Goal: Task Accomplishment & Management: Use online tool/utility

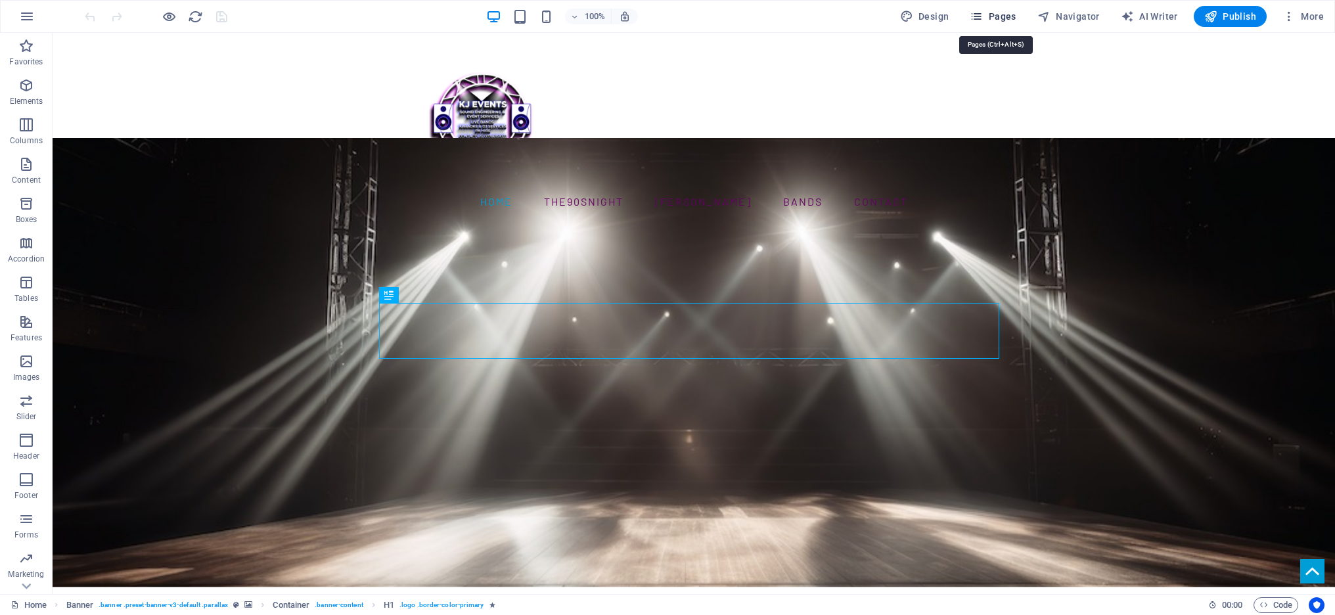
click at [1010, 15] on span "Pages" at bounding box center [993, 16] width 46 height 13
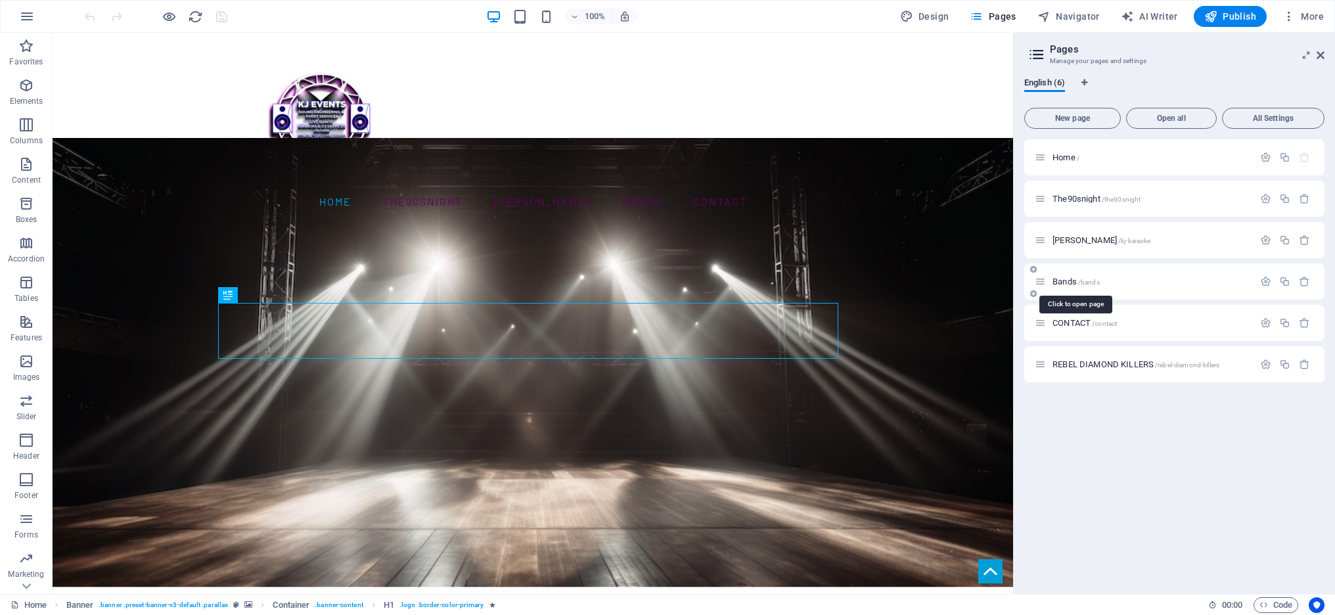
click at [1065, 279] on span "Bands /bands" at bounding box center [1075, 282] width 47 height 10
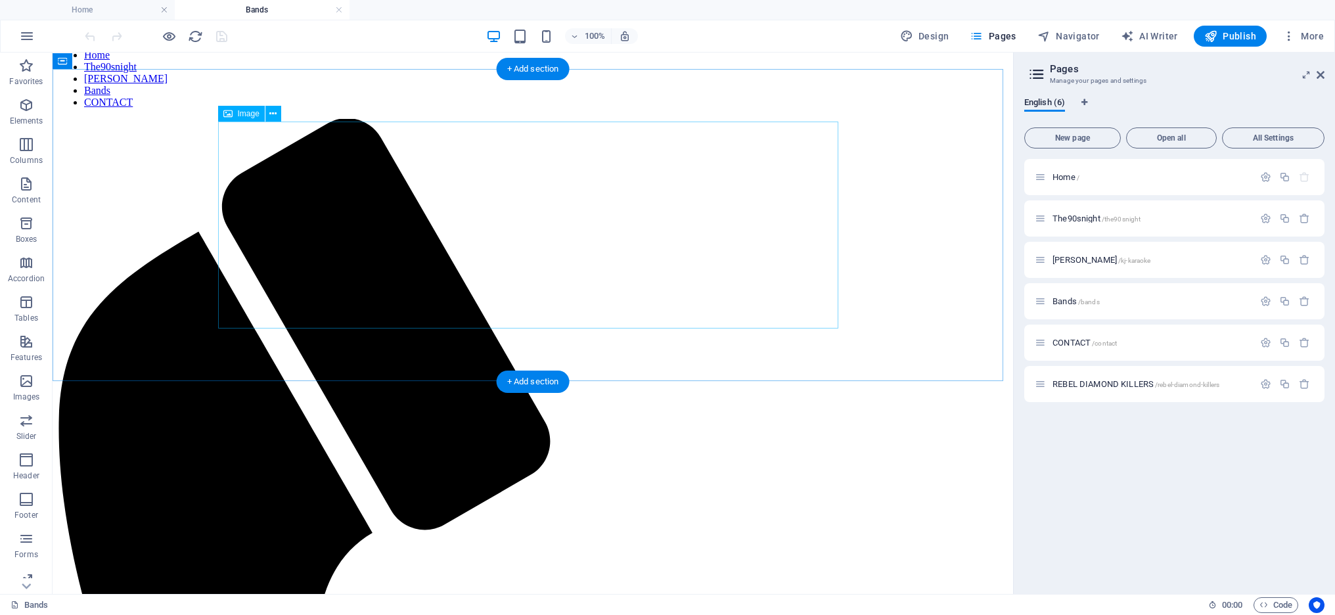
scroll to position [81, 0]
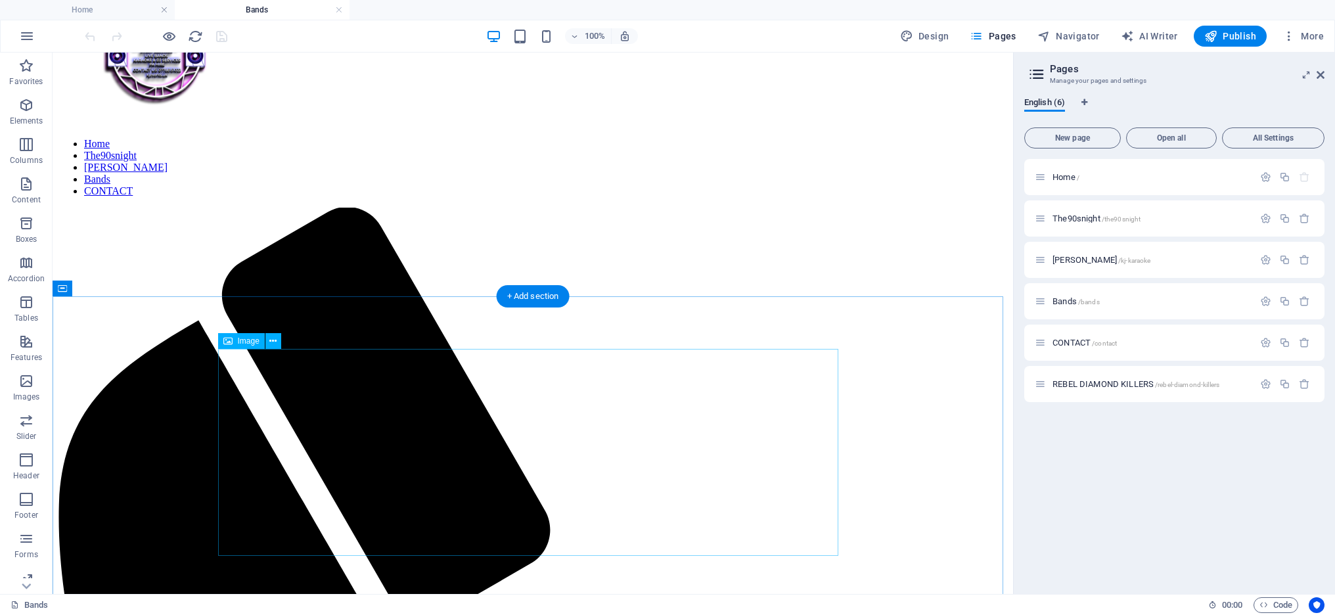
select select "5"
select select "external"
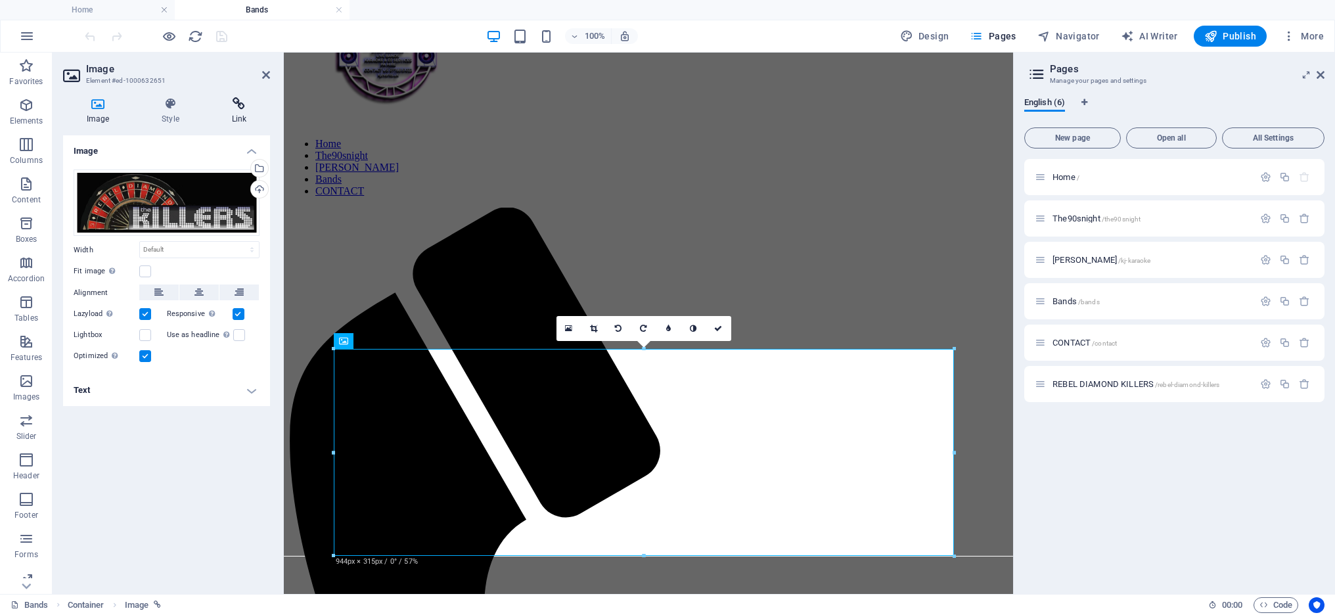
click at [233, 105] on icon at bounding box center [239, 103] width 62 height 13
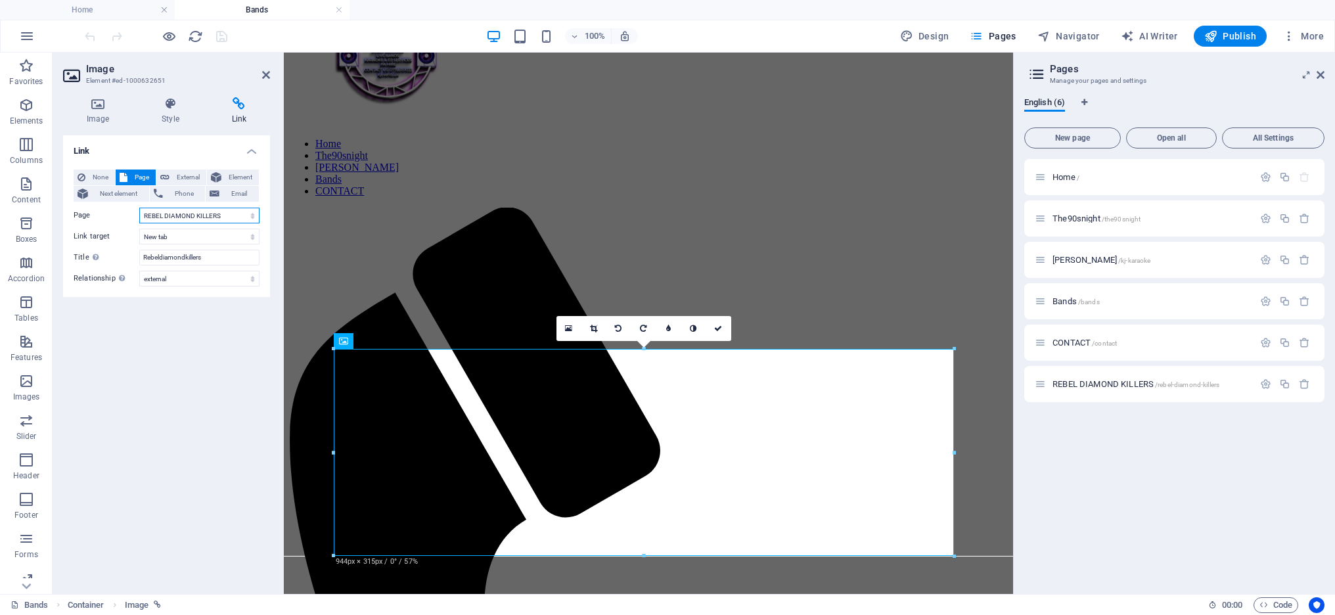
click at [247, 216] on select "Home The90snight KJ Karaoke Bands CONTACT REBEL DIAMOND KILLERS" at bounding box center [199, 216] width 120 height 16
click at [139, 208] on select "Home The90snight KJ Karaoke Bands CONTACT REBEL DIAMOND KILLERS" at bounding box center [199, 216] width 120 height 16
click at [1234, 34] on span "Publish" at bounding box center [1230, 36] width 52 height 13
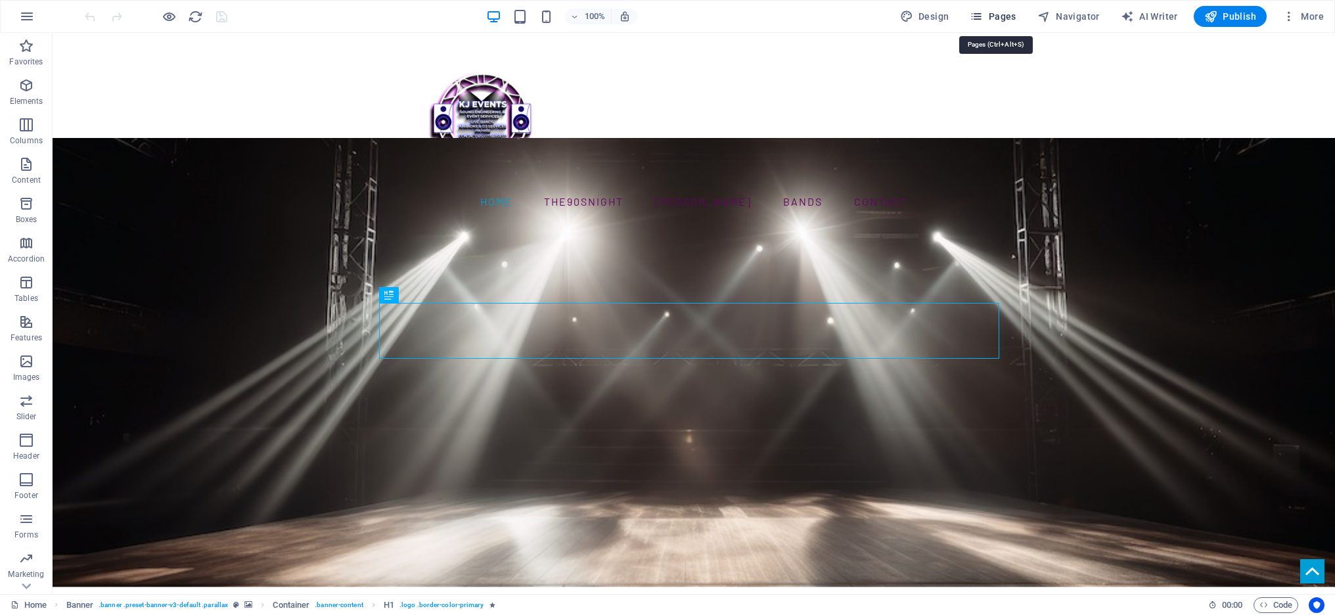
click at [1003, 11] on span "Pages" at bounding box center [993, 16] width 46 height 13
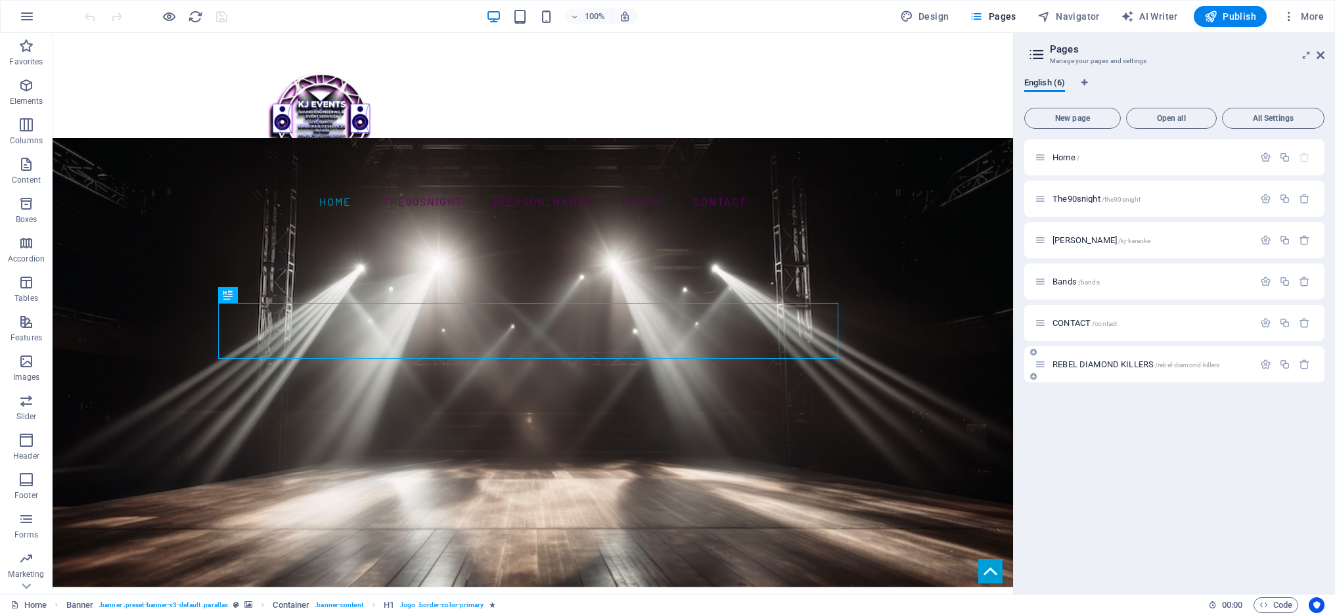
click at [1119, 362] on span "REBEL DIAMOND KILLERS /rebel-diamond-killers" at bounding box center [1135, 364] width 167 height 10
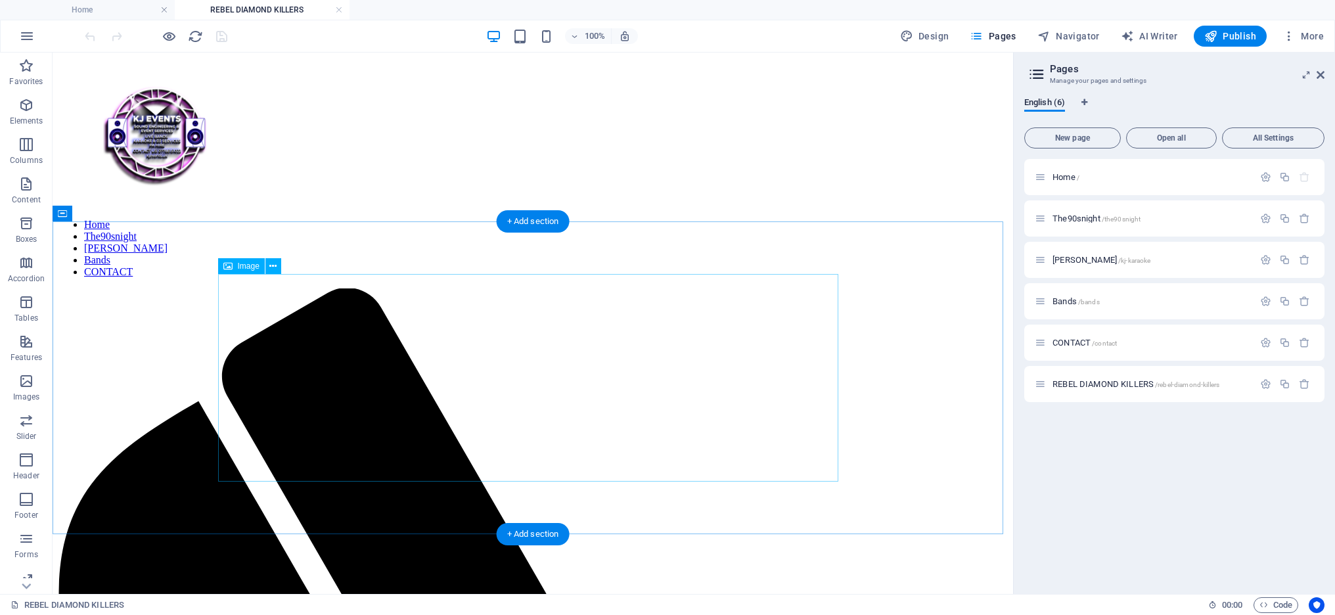
click at [274, 264] on icon at bounding box center [272, 267] width 7 height 14
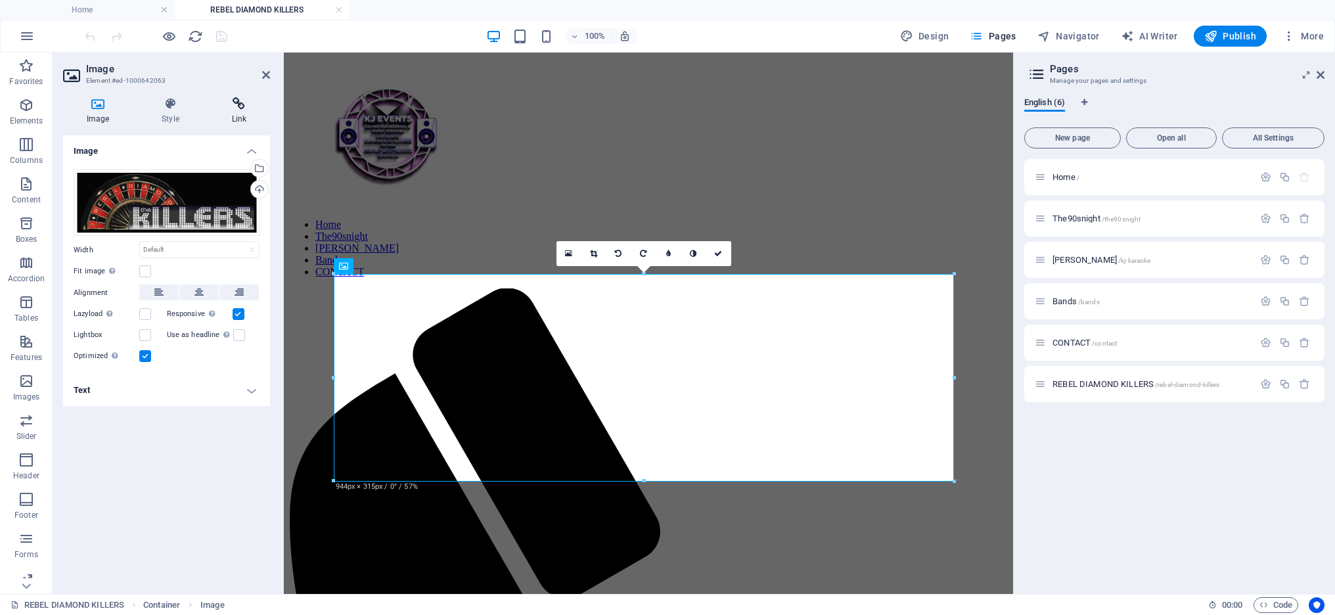
click at [237, 102] on icon at bounding box center [239, 103] width 62 height 13
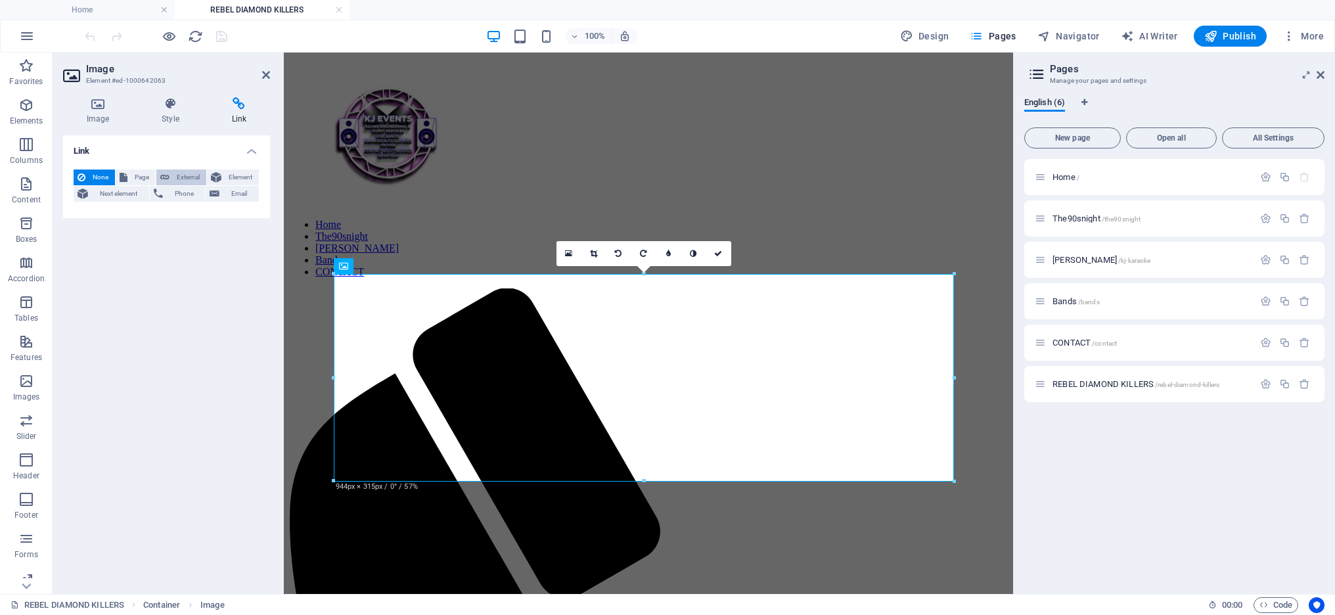
click at [177, 174] on span "External" at bounding box center [187, 177] width 29 height 16
select select
select select "blank"
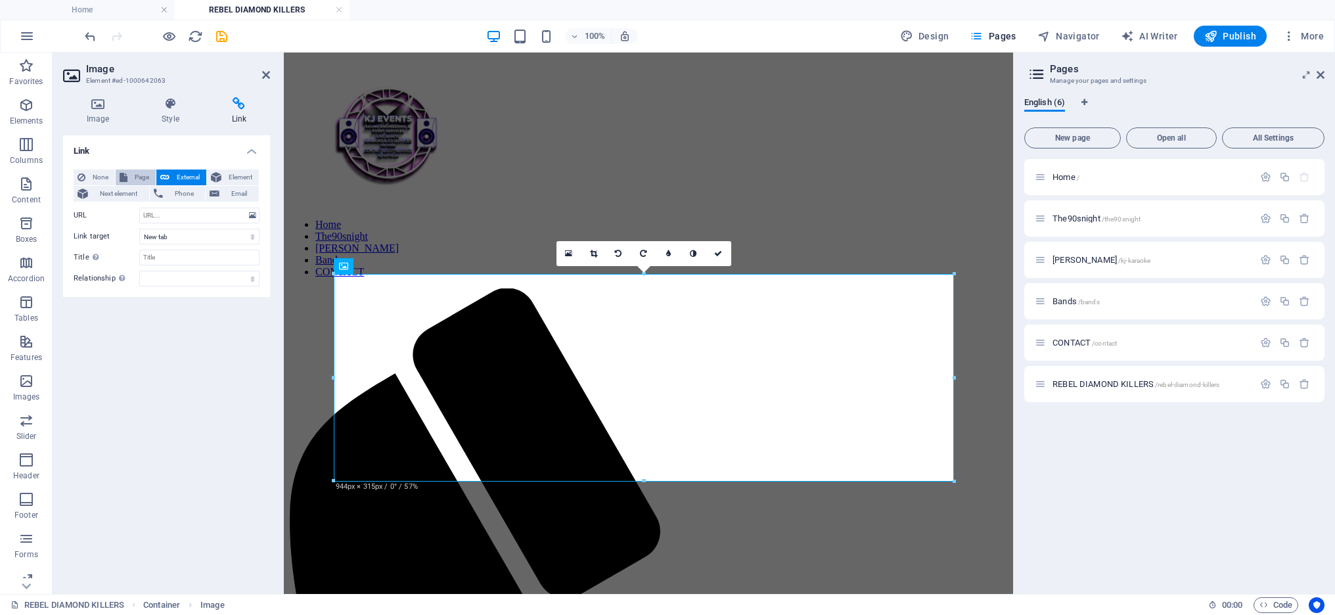
click at [137, 175] on span "Page" at bounding box center [141, 177] width 20 height 16
select select
click at [243, 212] on select "Home The90snight KJ Karaoke Bands CONTACT REBEL DIAMOND KILLERS" at bounding box center [199, 216] width 120 height 16
select select "5"
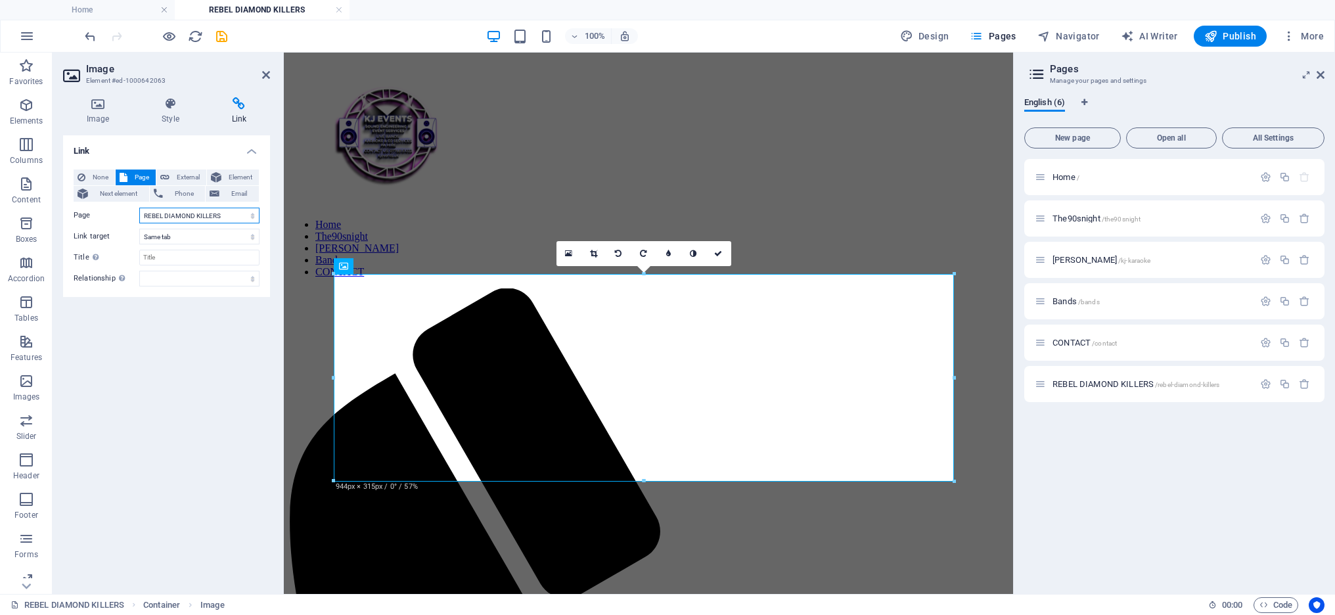
click at [139, 208] on select "Home The90snight KJ Karaoke Bands CONTACT REBEL DIAMOND KILLERS" at bounding box center [199, 216] width 120 height 16
click at [219, 233] on select "New tab Same tab Overlay" at bounding box center [199, 237] width 120 height 16
select select "blank"
click at [139, 229] on select "New tab Same tab Overlay" at bounding box center [199, 237] width 120 height 16
click at [225, 34] on icon "save" at bounding box center [221, 36] width 15 height 15
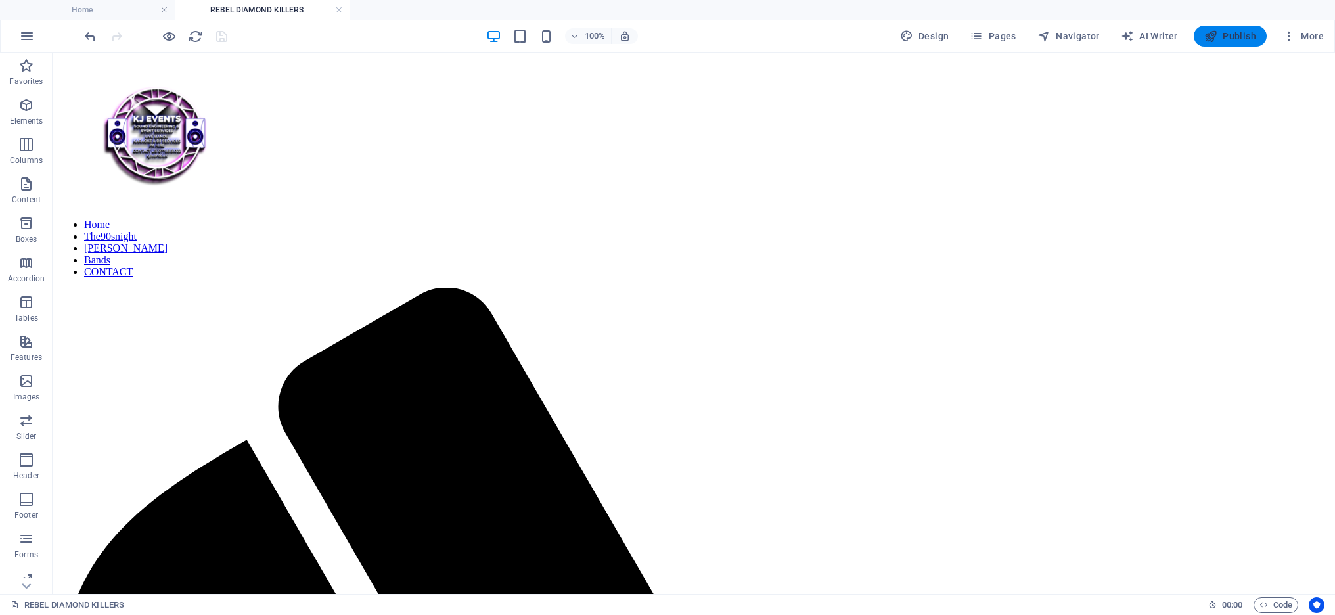
click at [1222, 32] on span "Publish" at bounding box center [1230, 36] width 52 height 13
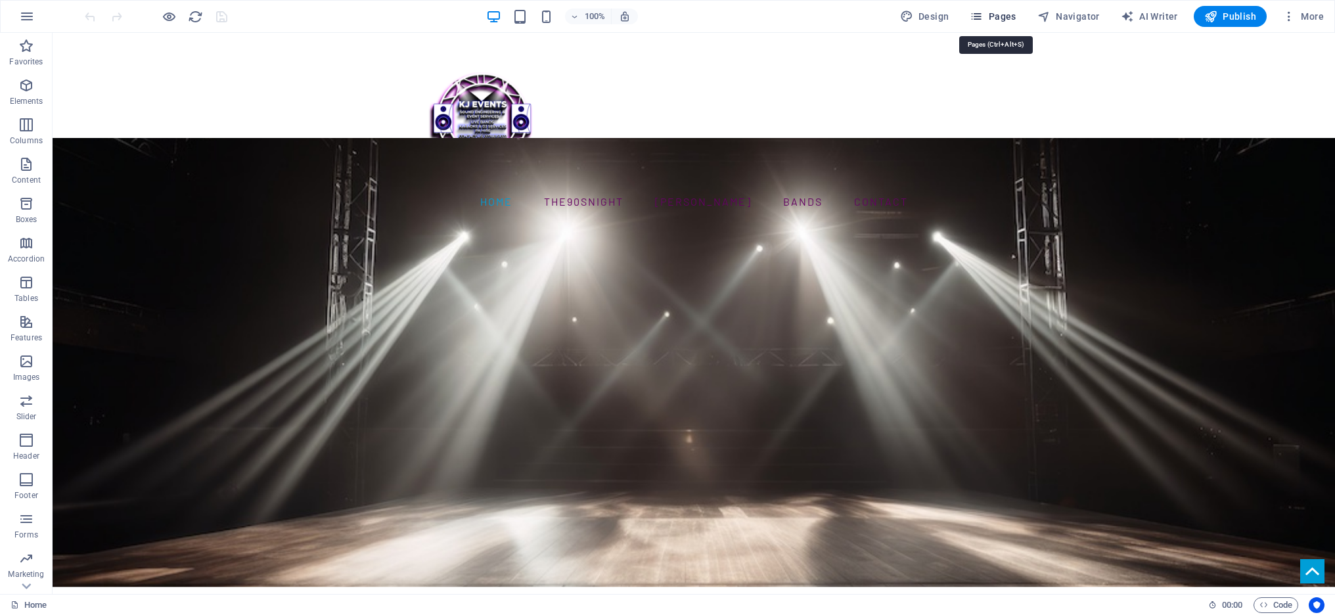
click at [1001, 13] on span "Pages" at bounding box center [993, 16] width 46 height 13
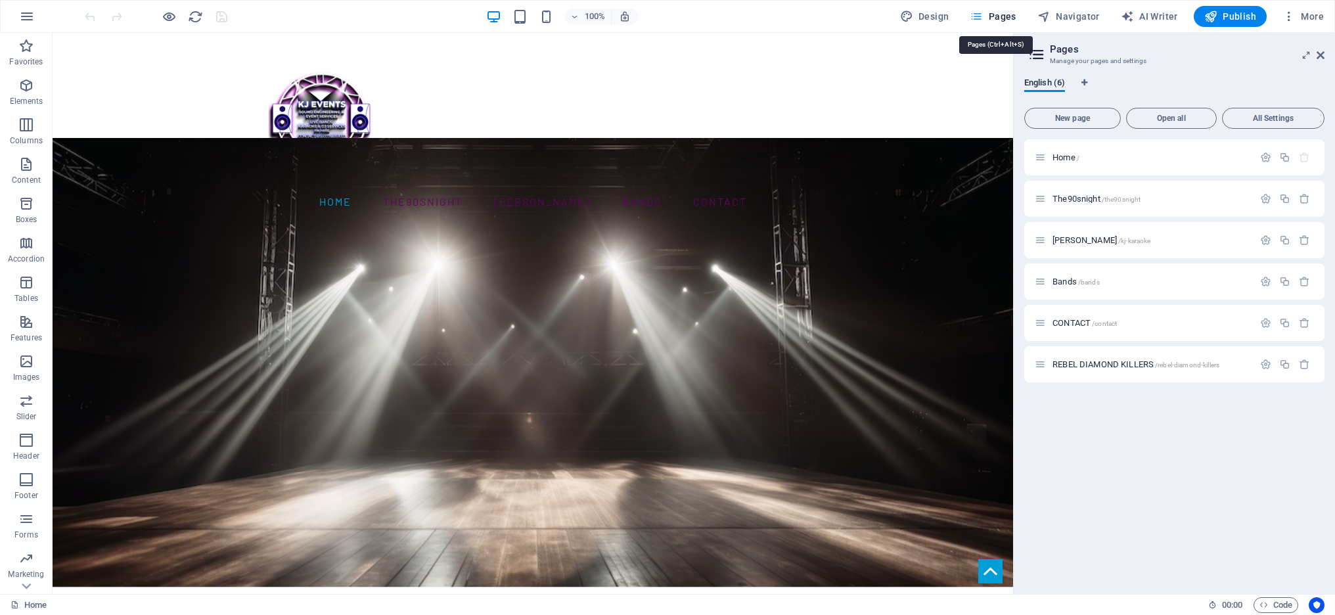
click at [1010, 16] on span "Pages" at bounding box center [993, 16] width 46 height 13
click at [1182, 361] on span "/rebel-diamond-killers" at bounding box center [1187, 364] width 64 height 7
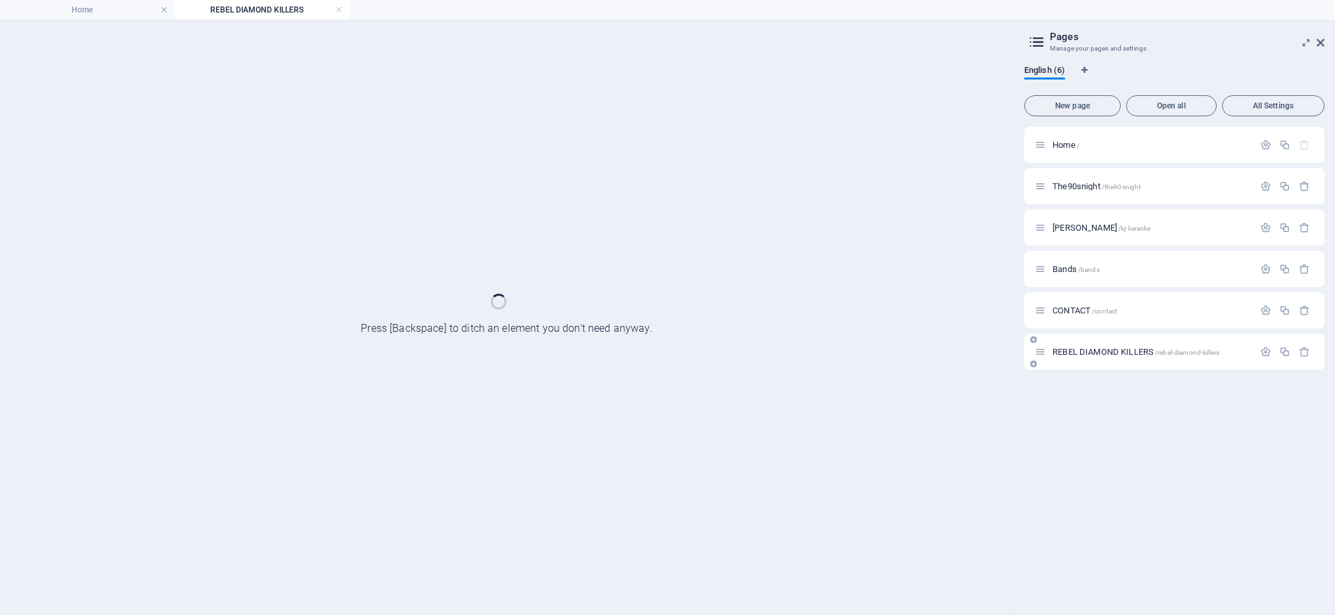
click at [1182, 361] on div "REBEL DIAMOND KILLERS /rebel-diamond-killers" at bounding box center [1174, 352] width 300 height 36
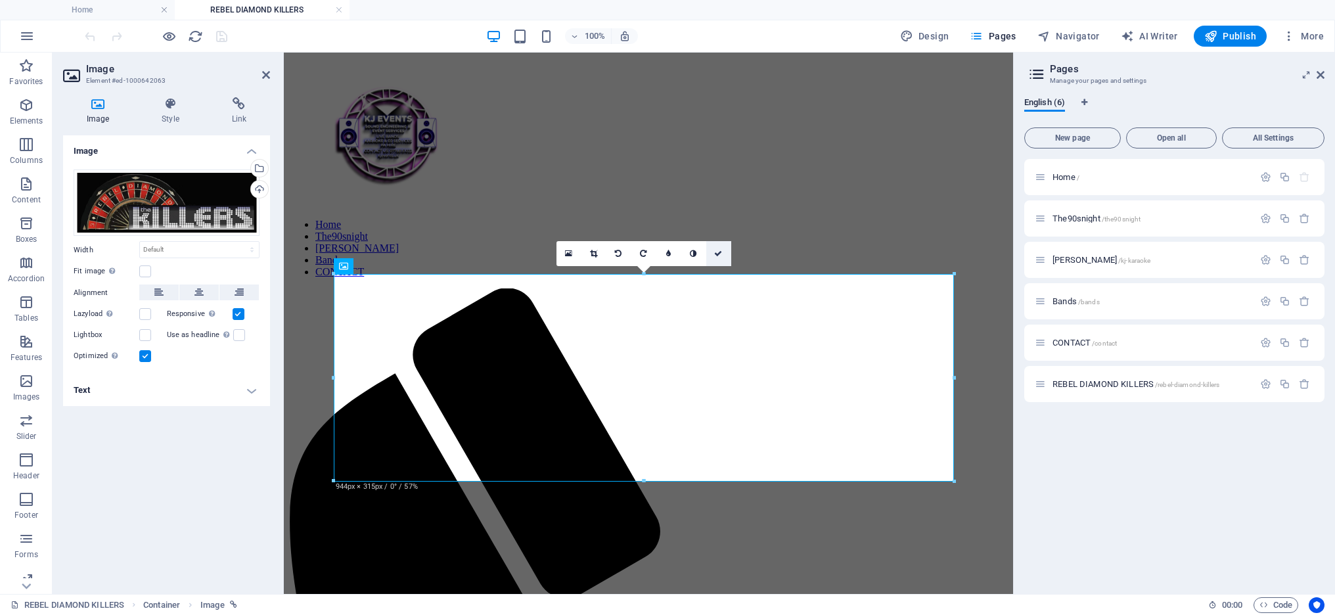
click at [719, 254] on icon at bounding box center [718, 254] width 8 height 8
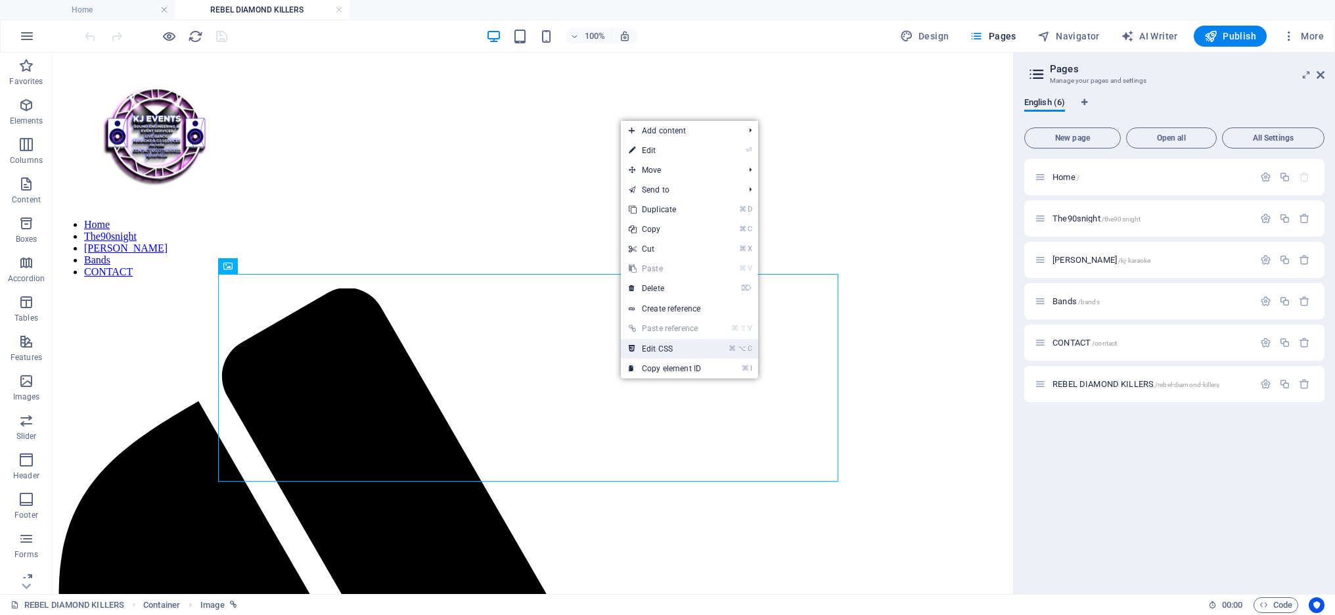
click at [653, 348] on link "⌘ ⌥ C Edit CSS" at bounding box center [665, 349] width 88 height 20
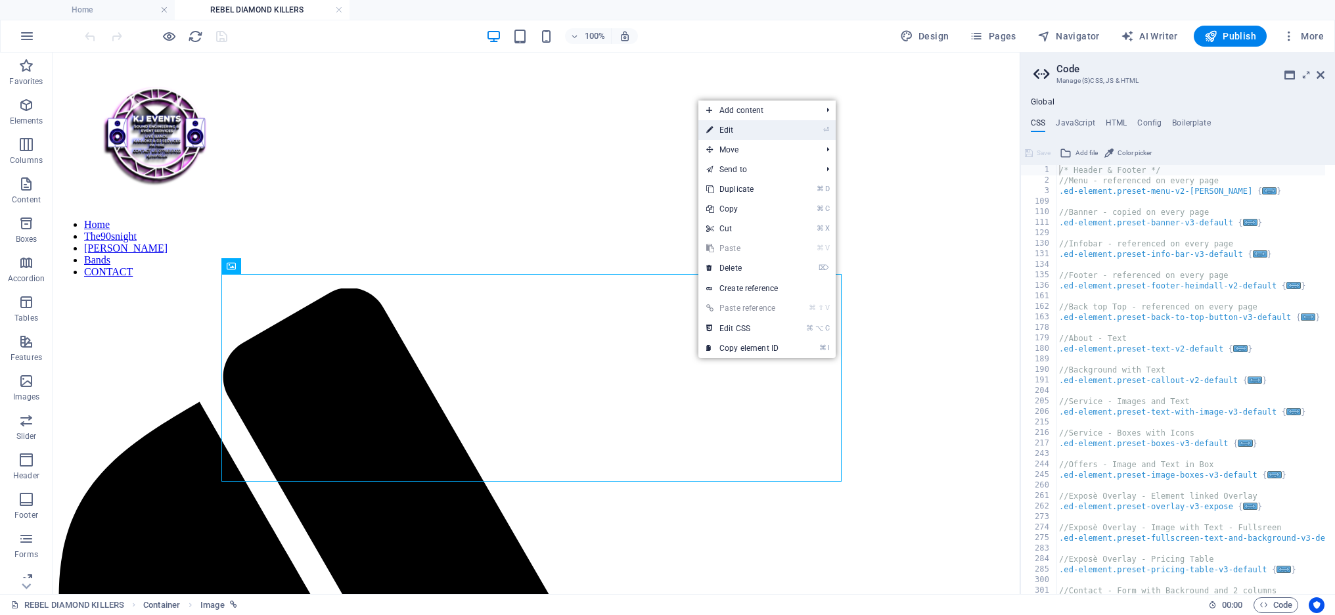
click at [757, 127] on link "⏎ Edit" at bounding box center [742, 130] width 88 height 20
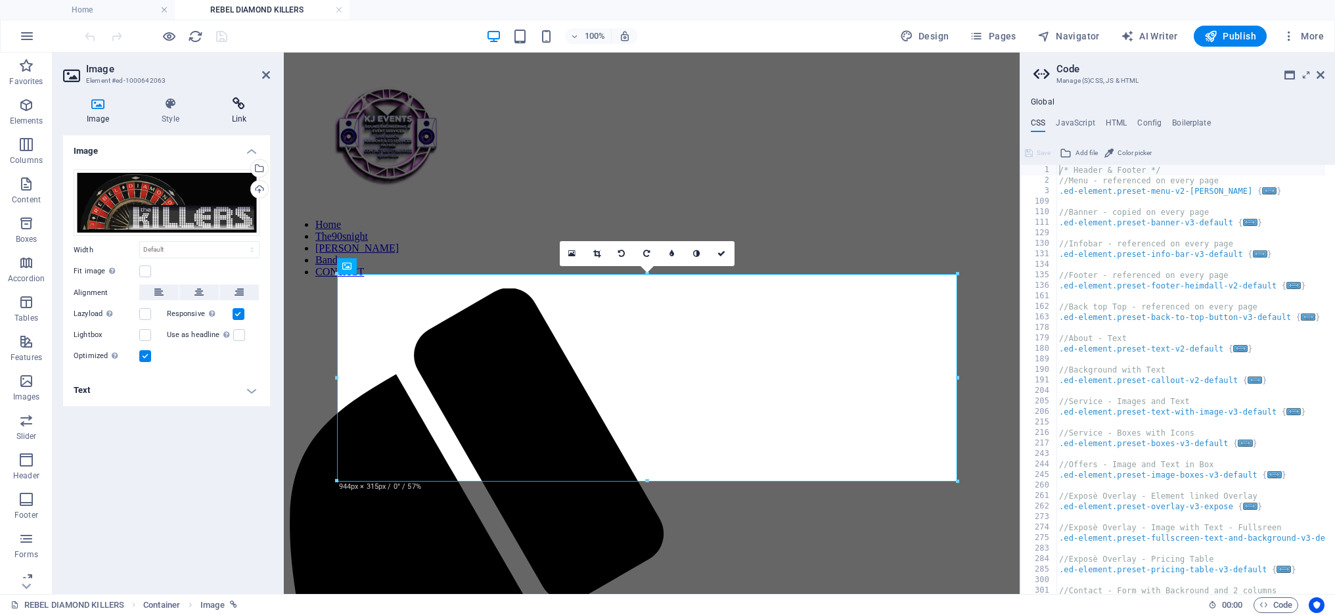
click at [239, 106] on icon at bounding box center [239, 103] width 62 height 13
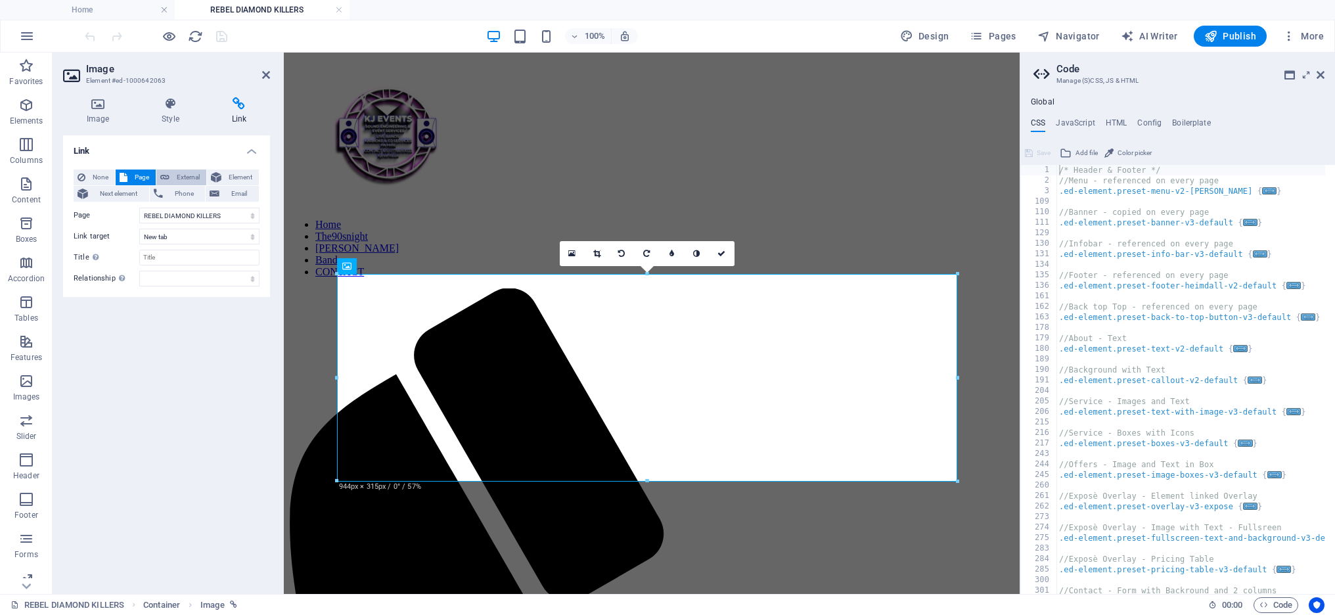
click at [189, 174] on span "External" at bounding box center [187, 177] width 29 height 16
click at [193, 214] on input "/18079800" at bounding box center [199, 216] width 120 height 16
click at [208, 217] on input "/18079800" at bounding box center [199, 216] width 120 height 16
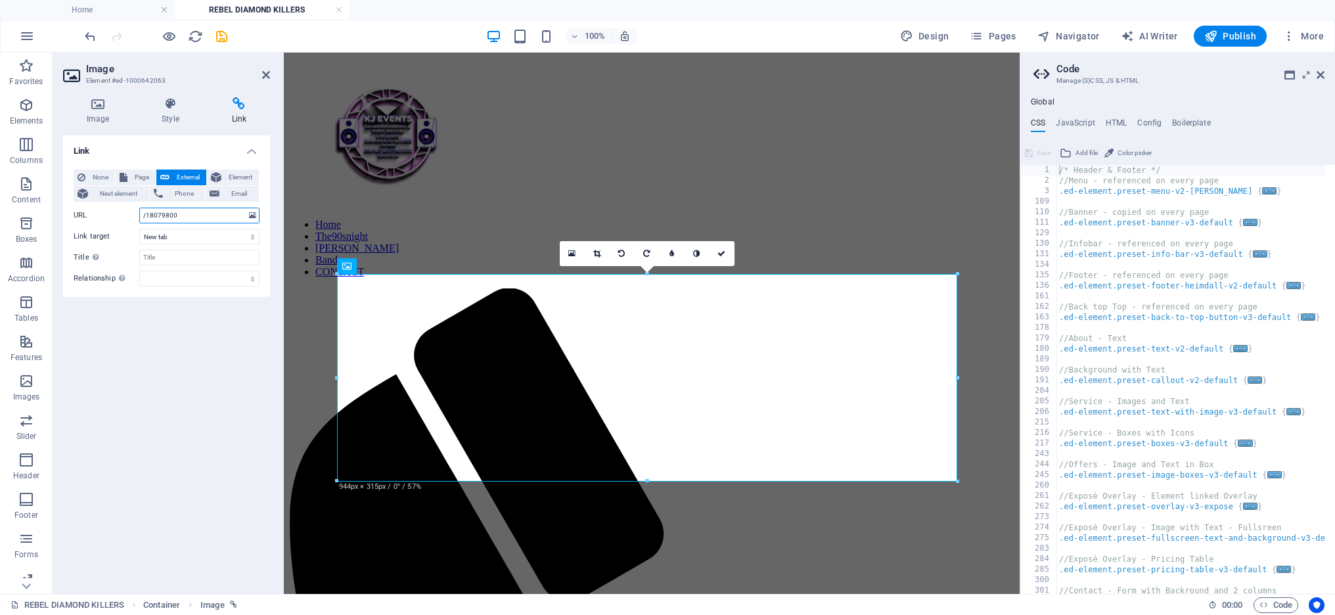
click at [141, 219] on input "/18079800" at bounding box center [199, 216] width 120 height 16
drag, startPoint x: 195, startPoint y: 214, endPoint x: 118, endPoint y: 217, distance: 77.6
click at [118, 217] on div "URL /18079800" at bounding box center [167, 216] width 186 height 16
paste input "https://kjevents.uk/the90snight/"
type input "https://kjevents.uk/the90snight/"
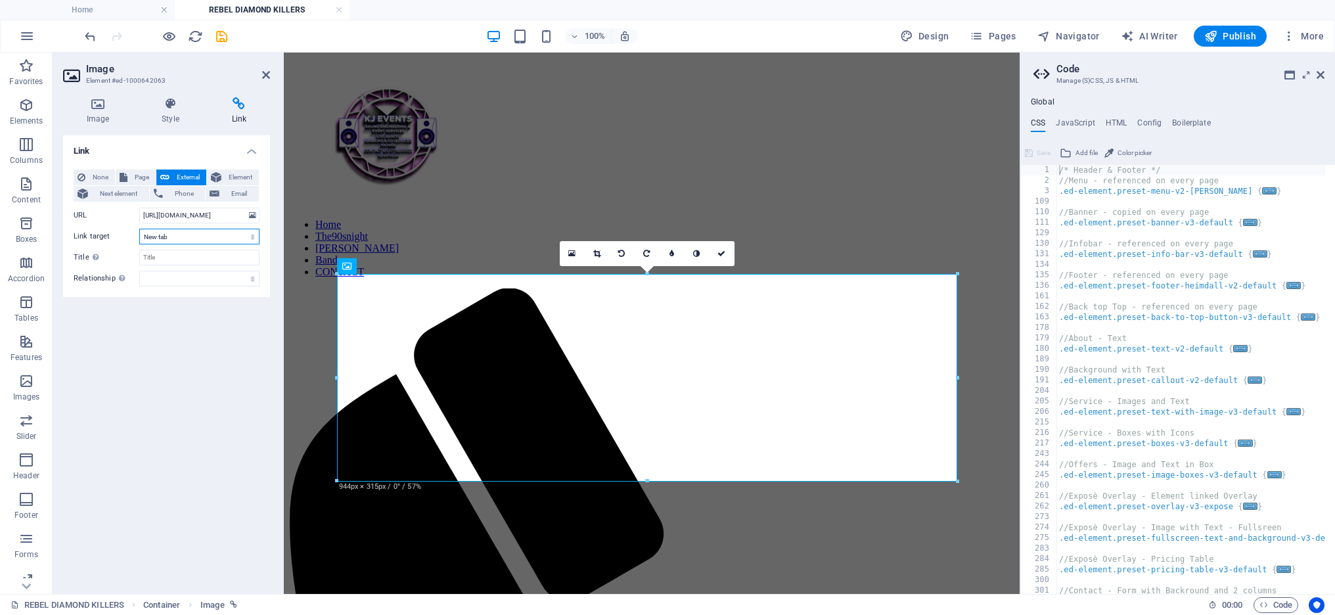
click at [231, 233] on select "New tab Same tab Overlay" at bounding box center [199, 237] width 120 height 16
click at [139, 229] on select "New tab Same tab Overlay" at bounding box center [199, 237] width 120 height 16
click at [223, 33] on icon "save" at bounding box center [221, 36] width 15 height 15
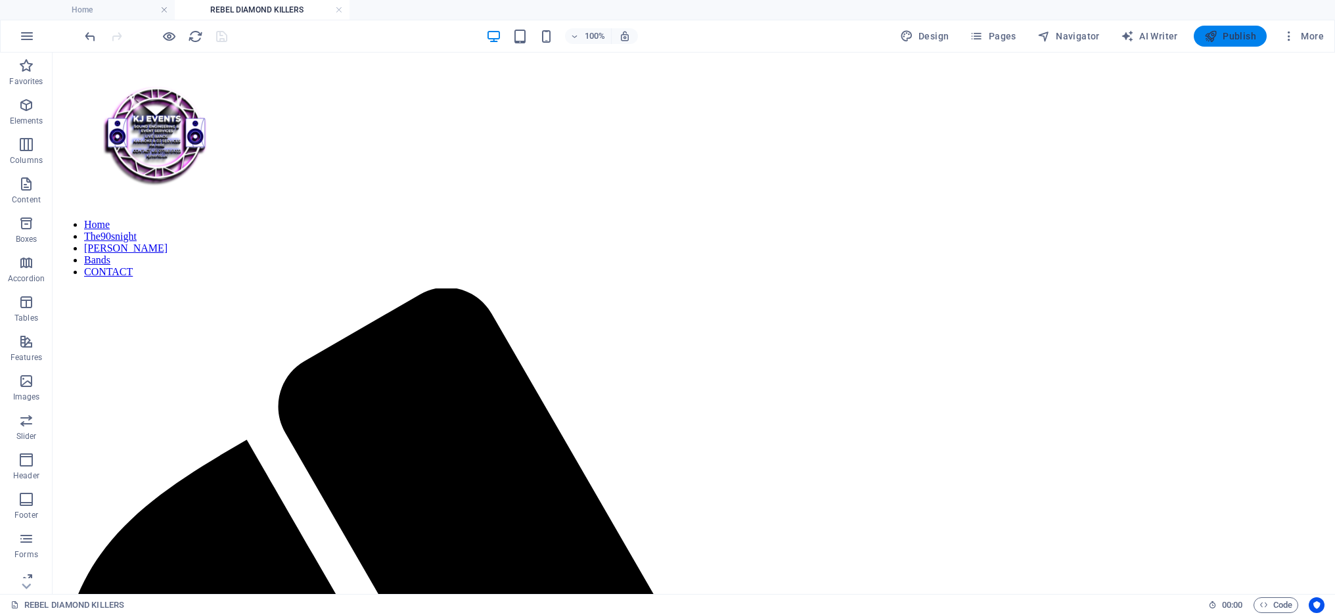
click at [1250, 34] on span "Publish" at bounding box center [1230, 36] width 52 height 13
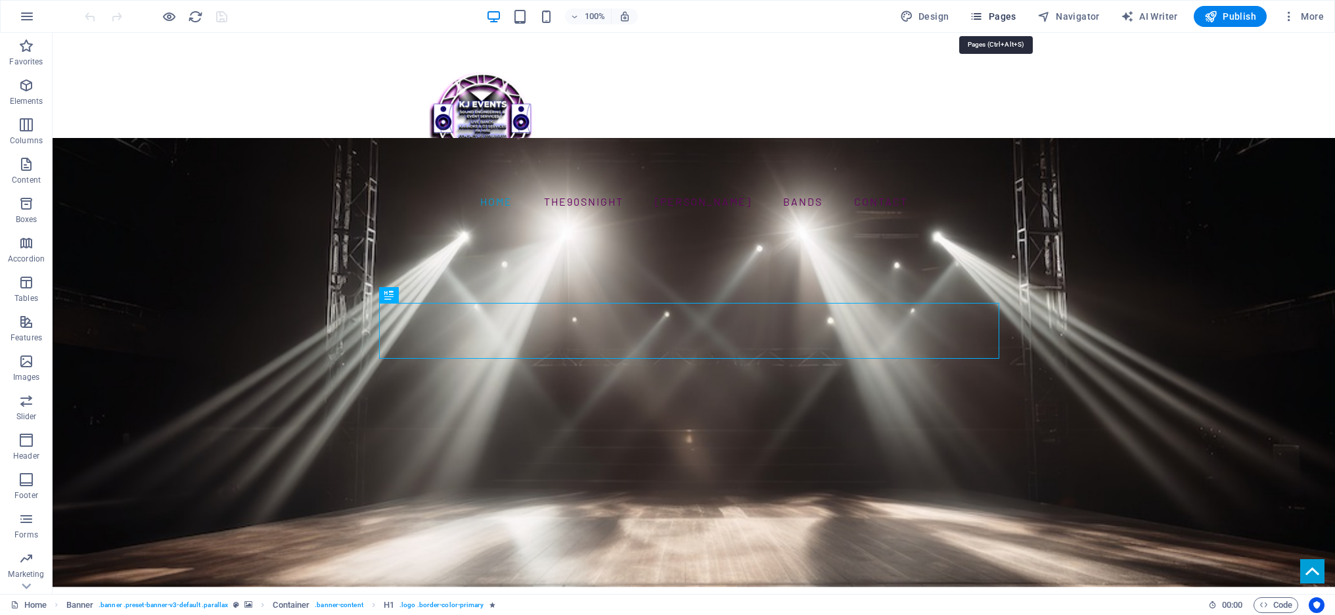
click at [997, 20] on span "Pages" at bounding box center [993, 16] width 46 height 13
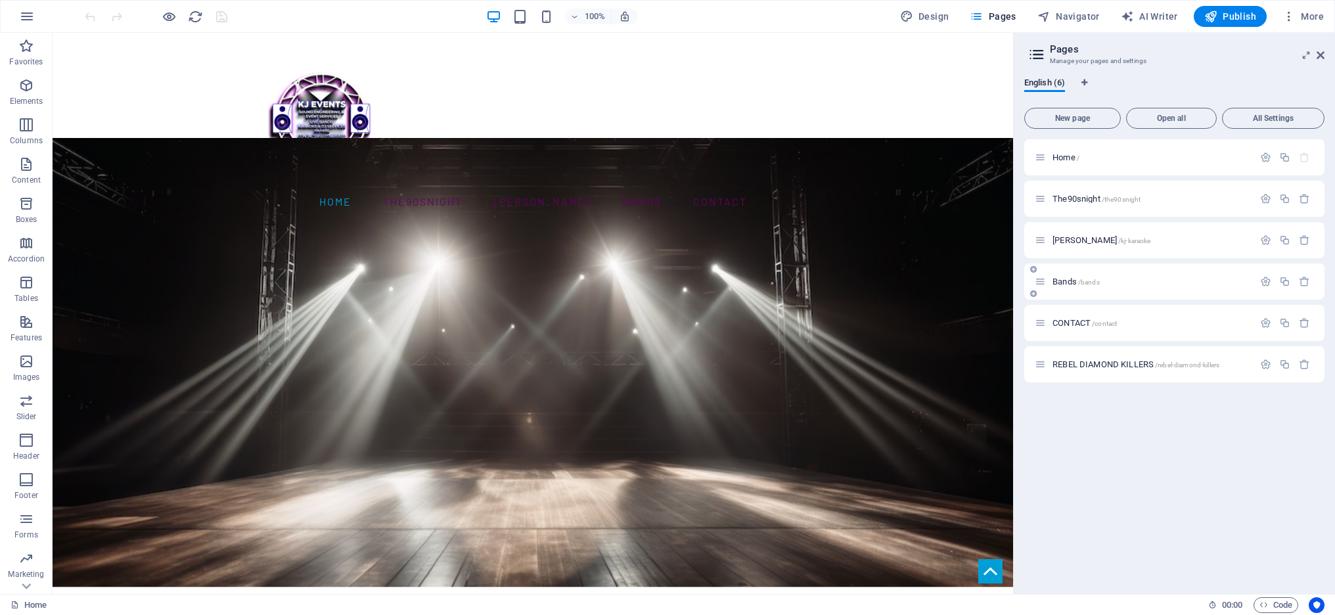
click at [1068, 281] on span "Bands /bands" at bounding box center [1075, 282] width 47 height 10
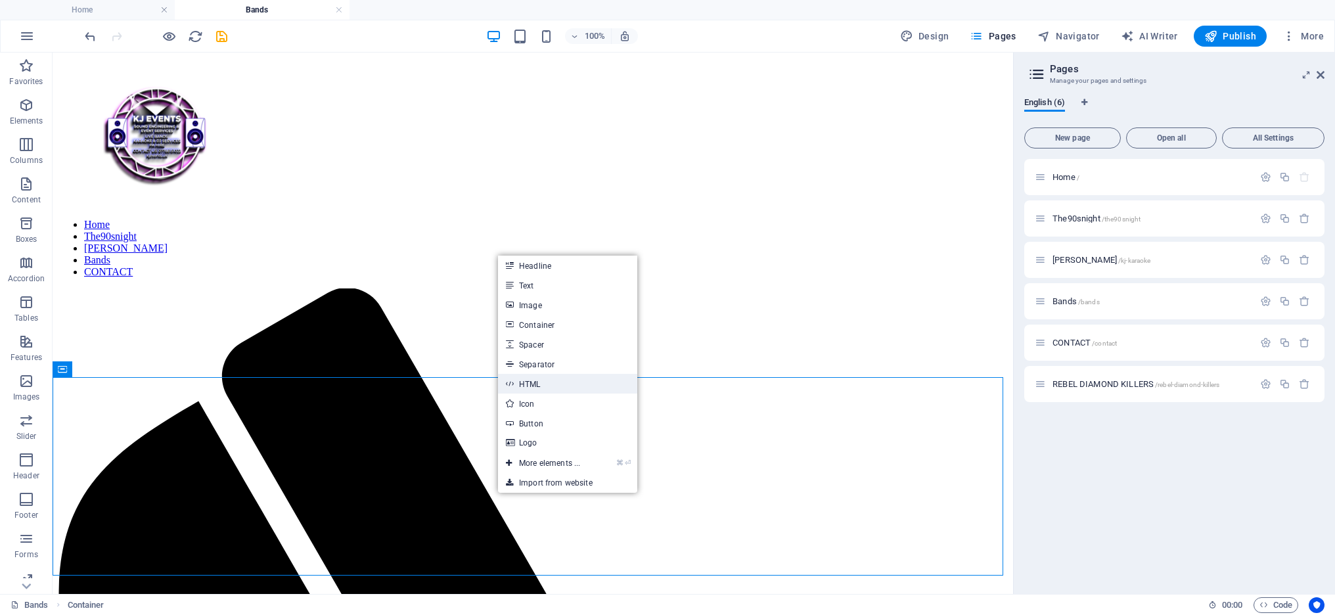
click at [532, 382] on link "HTML" at bounding box center [567, 384] width 139 height 20
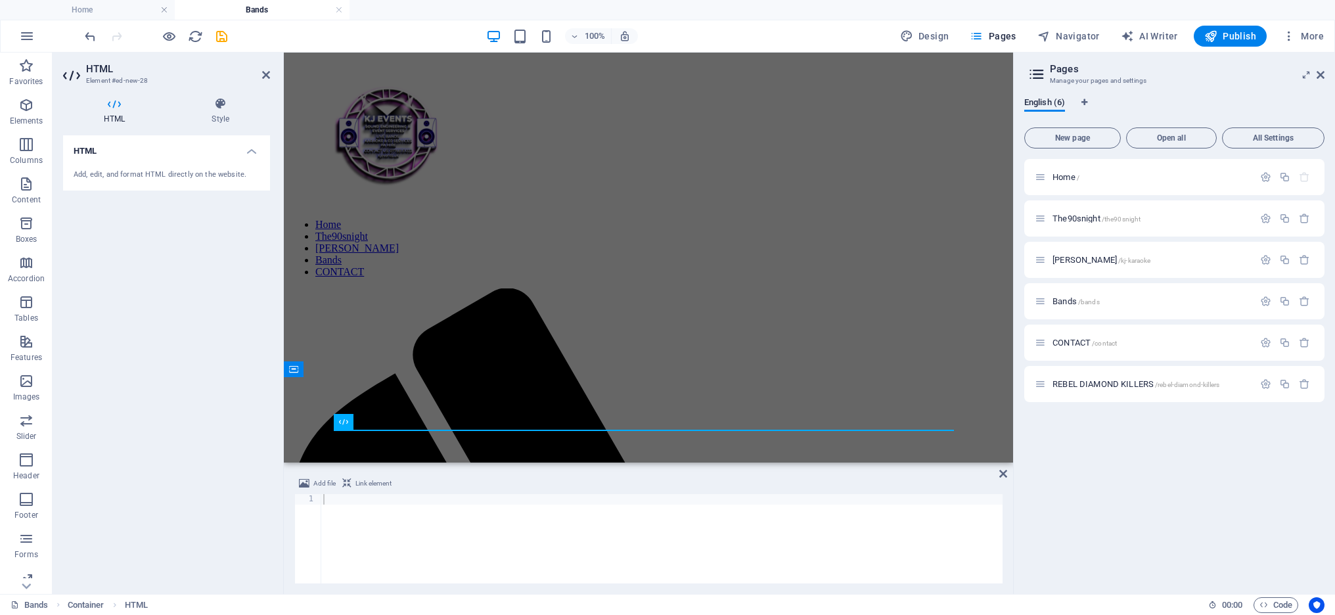
click at [372, 483] on span "Link element" at bounding box center [373, 484] width 36 height 16
click at [348, 506] on div at bounding box center [662, 549] width 682 height 110
click at [1004, 470] on icon at bounding box center [1003, 473] width 8 height 11
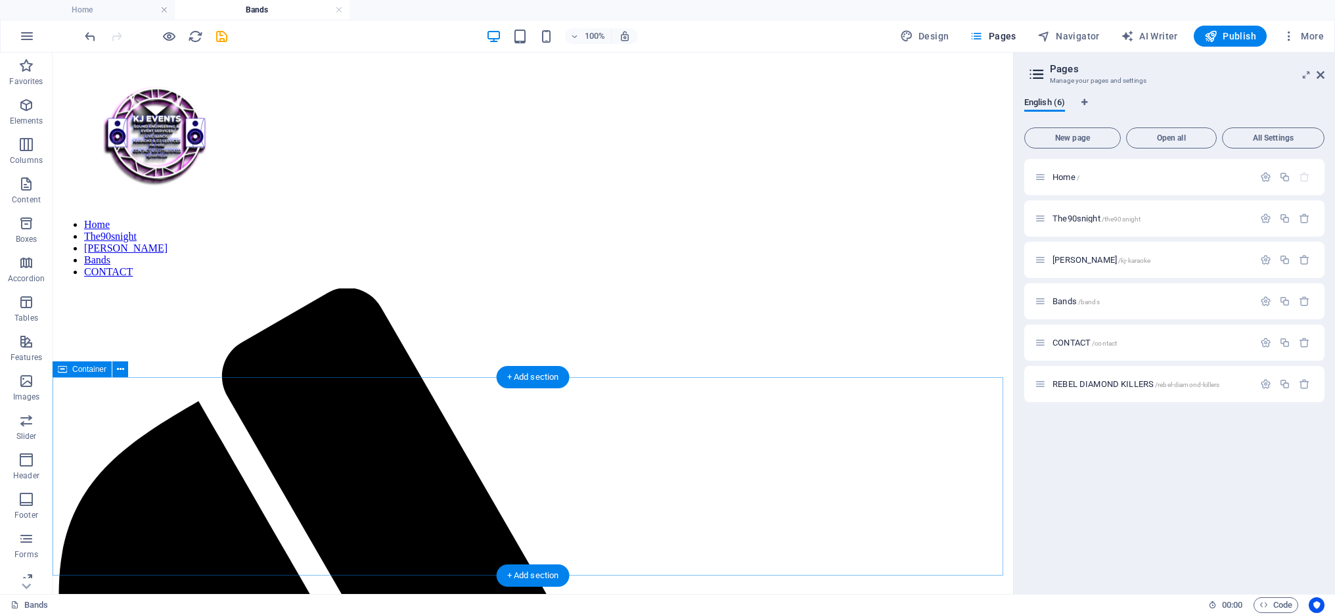
drag, startPoint x: 1177, startPoint y: 434, endPoint x: 703, endPoint y: 497, distance: 477.9
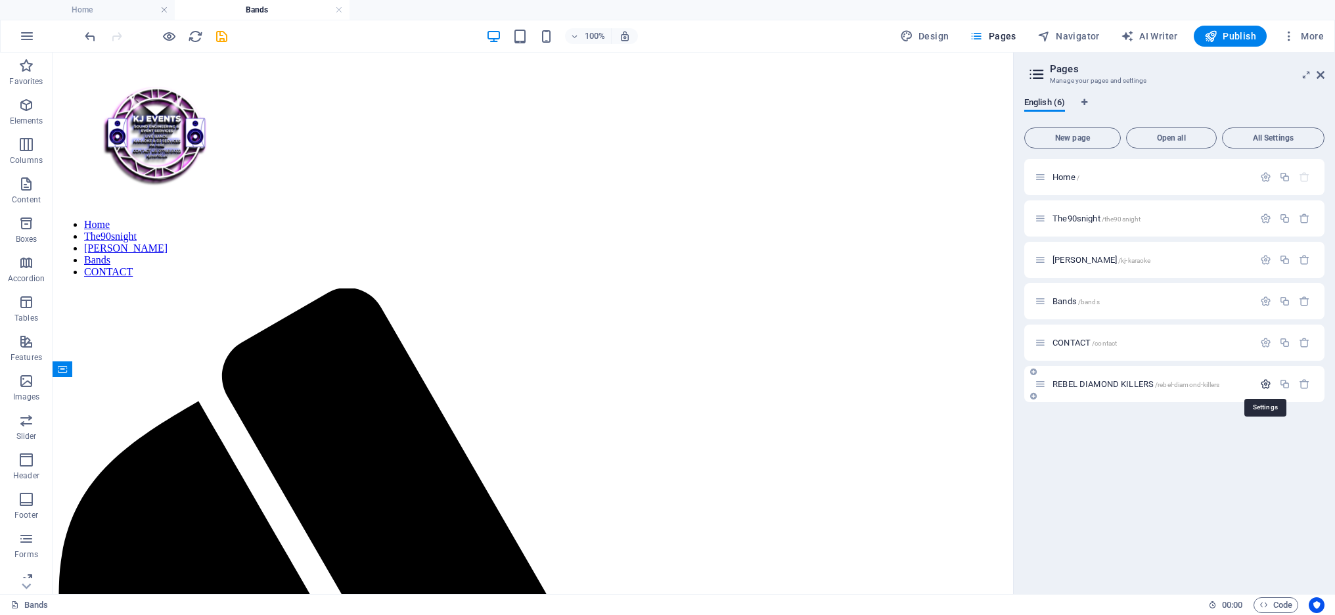
click at [1267, 382] on icon "button" at bounding box center [1265, 383] width 11 height 11
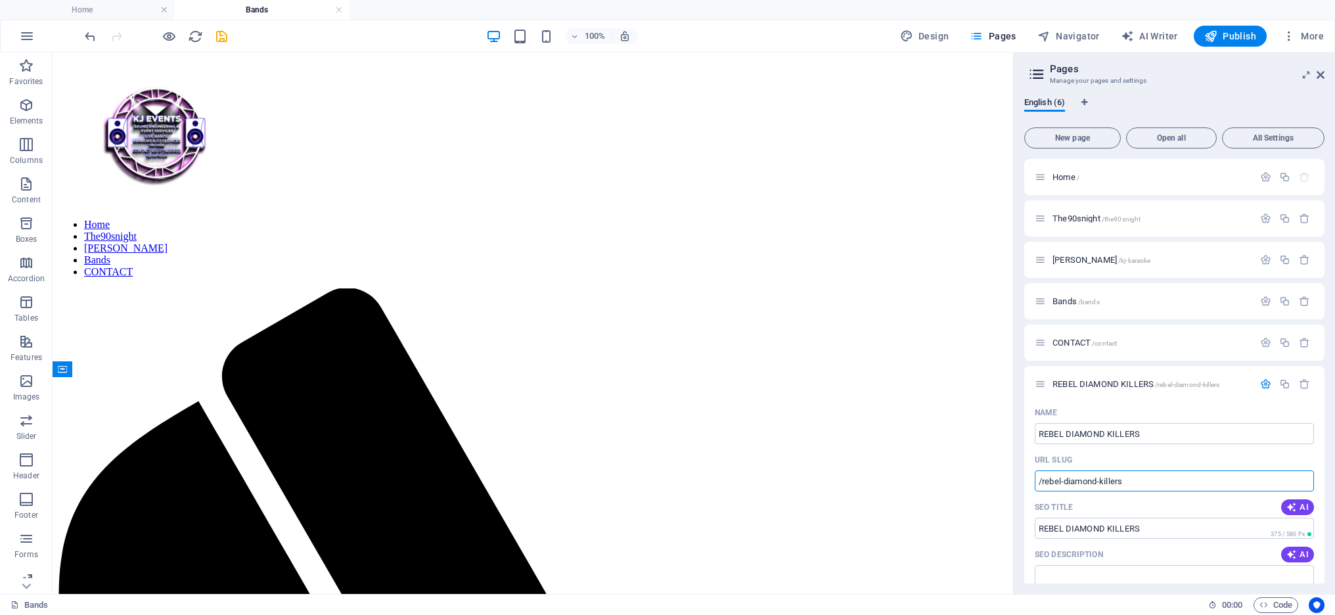
drag, startPoint x: 1188, startPoint y: 534, endPoint x: 1004, endPoint y: 482, distance: 191.8
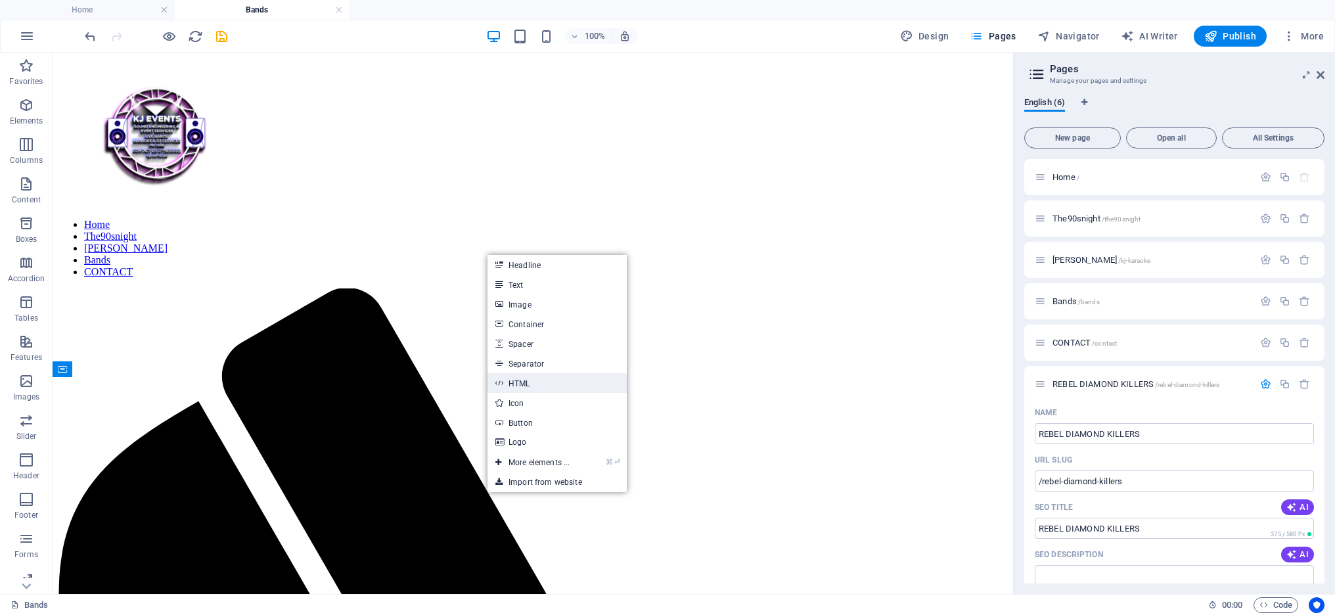
click at [524, 385] on link "HTML" at bounding box center [556, 383] width 139 height 20
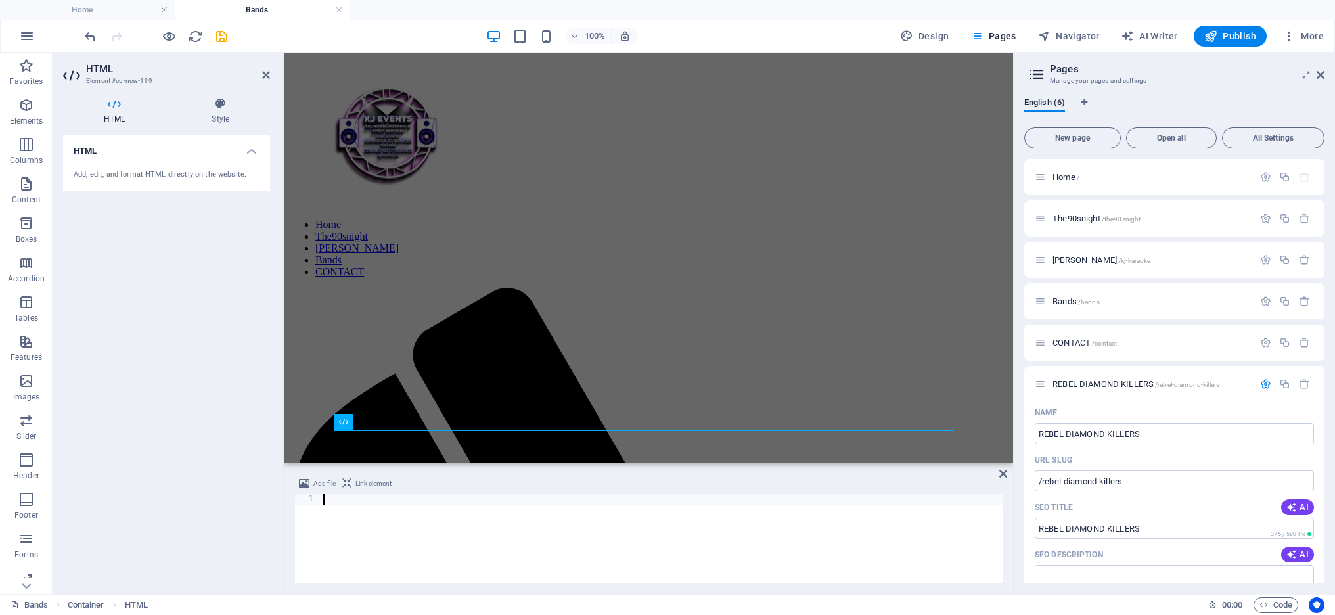
type textarea "/rebel-diamond-killers"
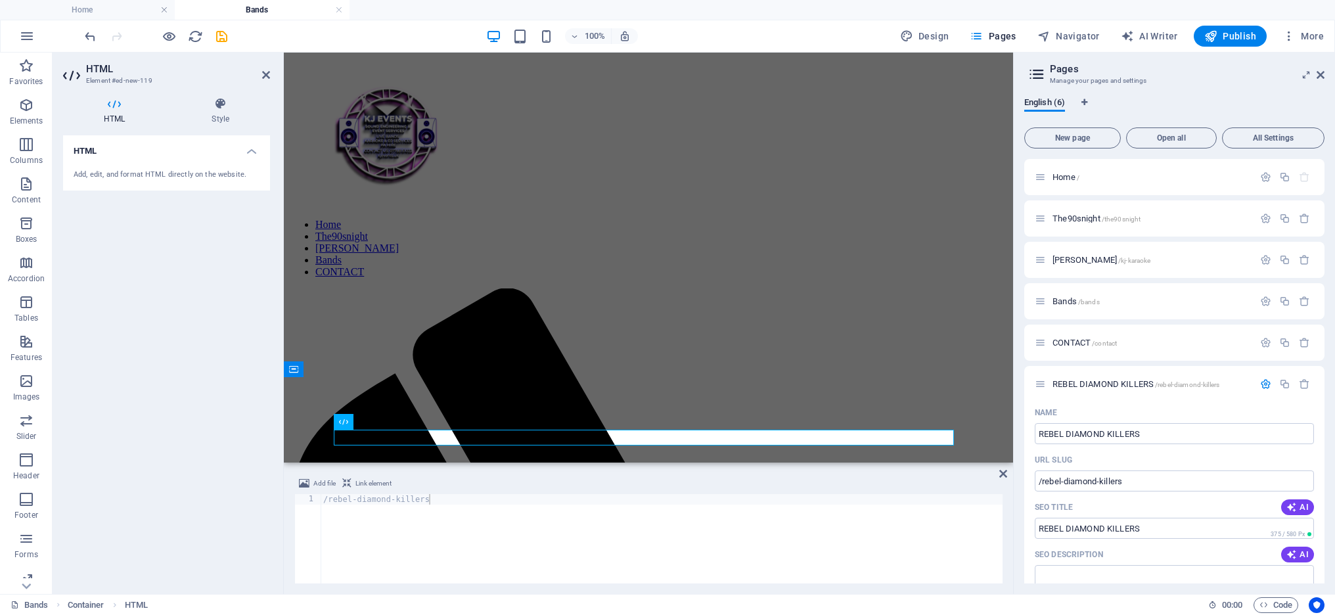
click at [205, 489] on div "HTML Add, edit, and format HTML directly on the website." at bounding box center [166, 359] width 207 height 448
click at [226, 30] on icon "save" at bounding box center [221, 36] width 15 height 15
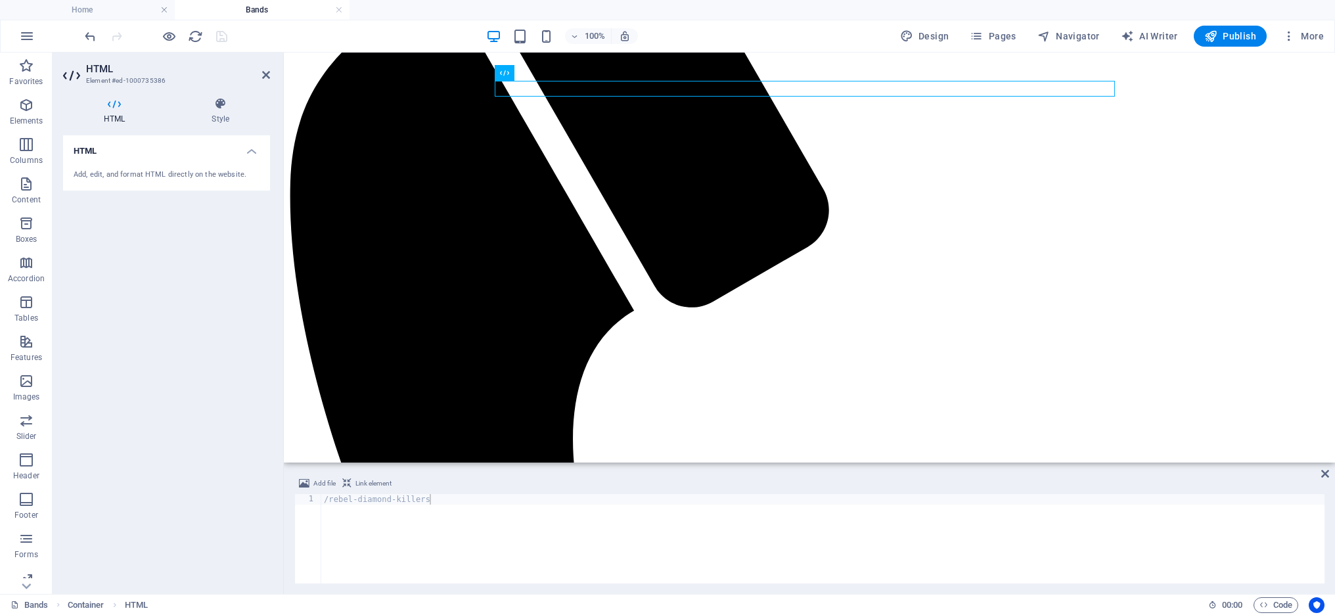
drag, startPoint x: 610, startPoint y: 438, endPoint x: 516, endPoint y: 437, distance: 94.6
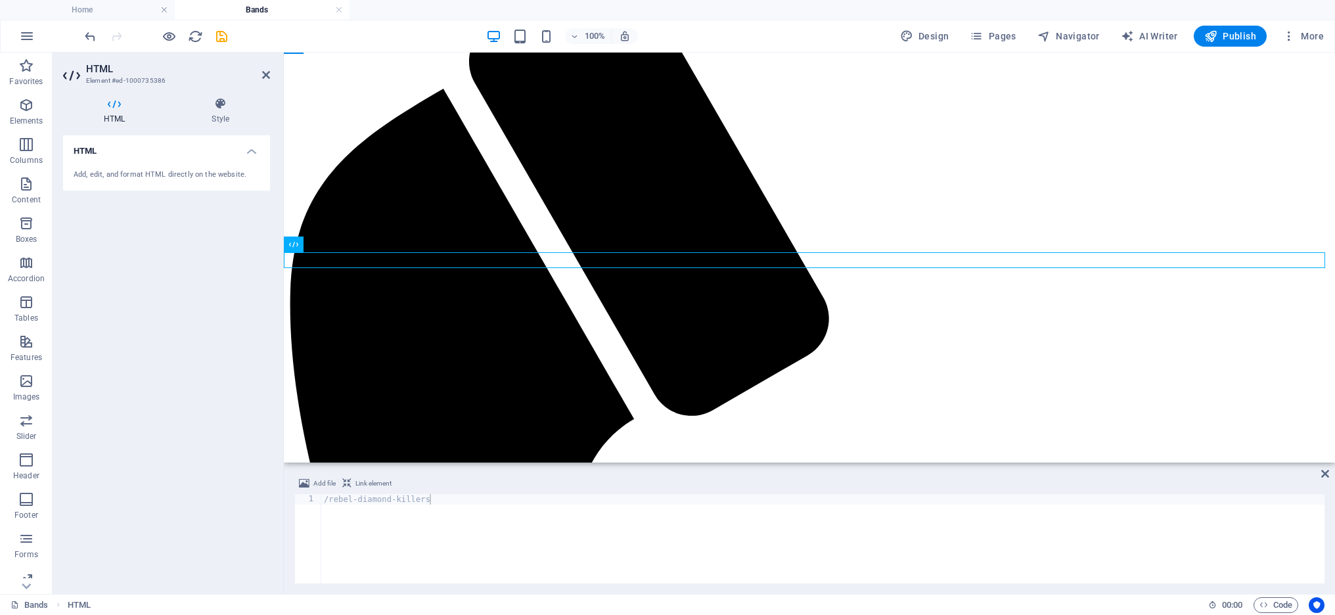
scroll to position [323, 0]
click at [1239, 37] on span "Publish" at bounding box center [1230, 36] width 52 height 13
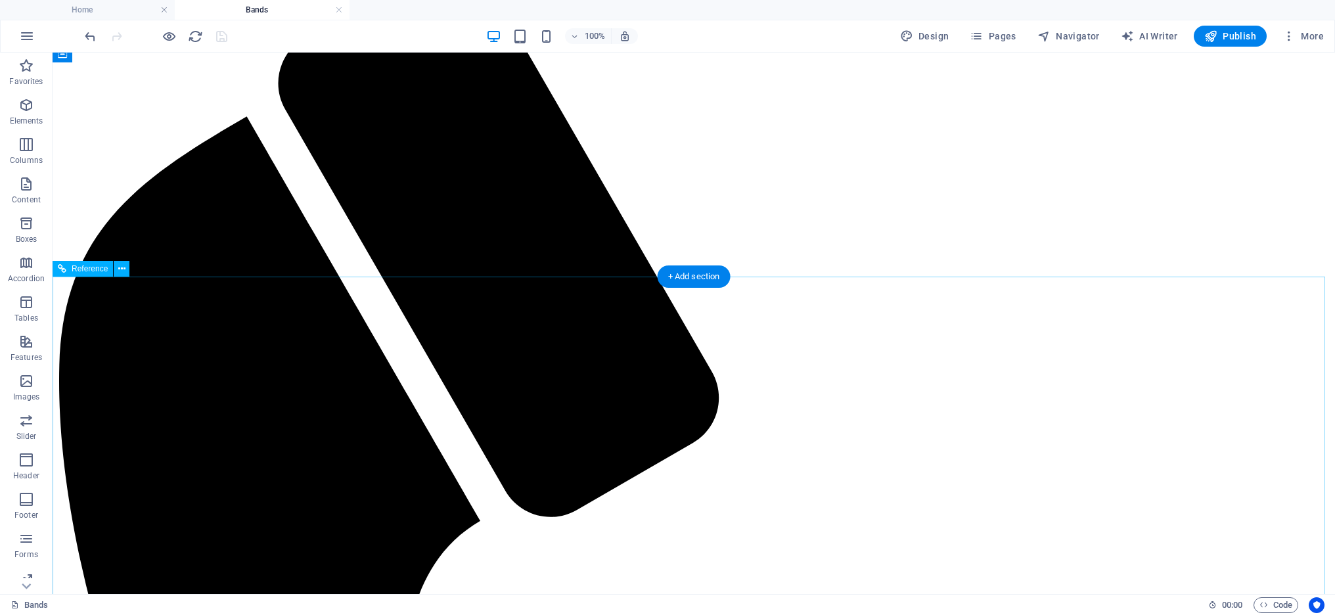
scroll to position [0, 0]
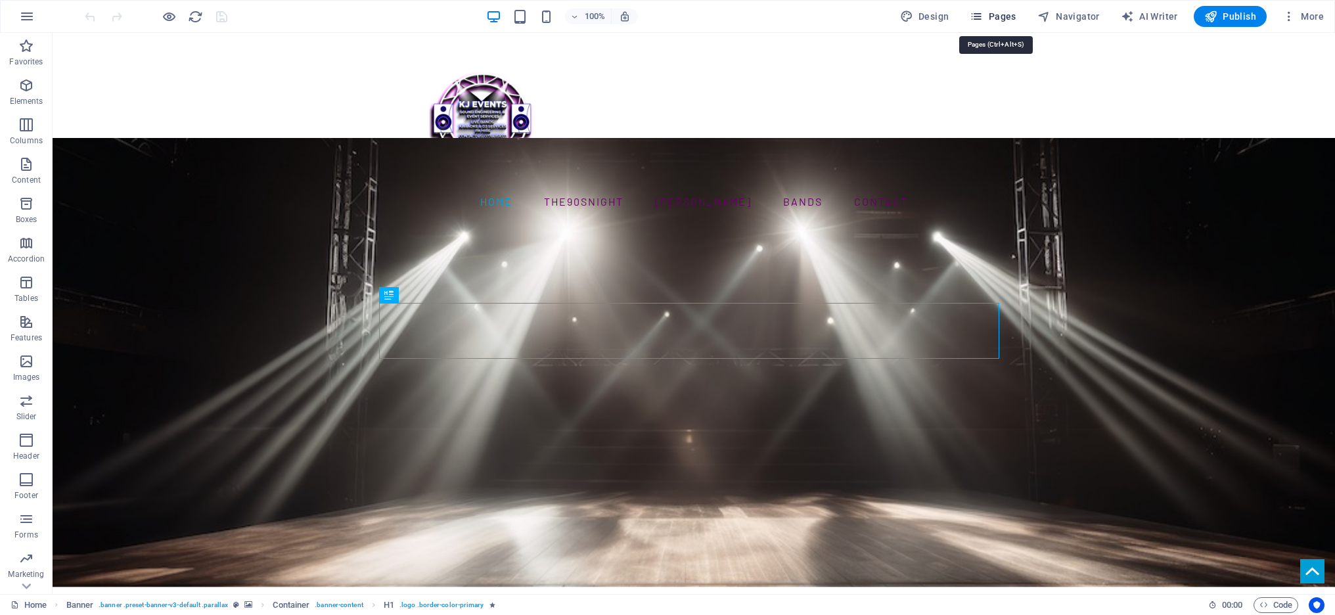
click at [1001, 14] on span "Pages" at bounding box center [993, 16] width 46 height 13
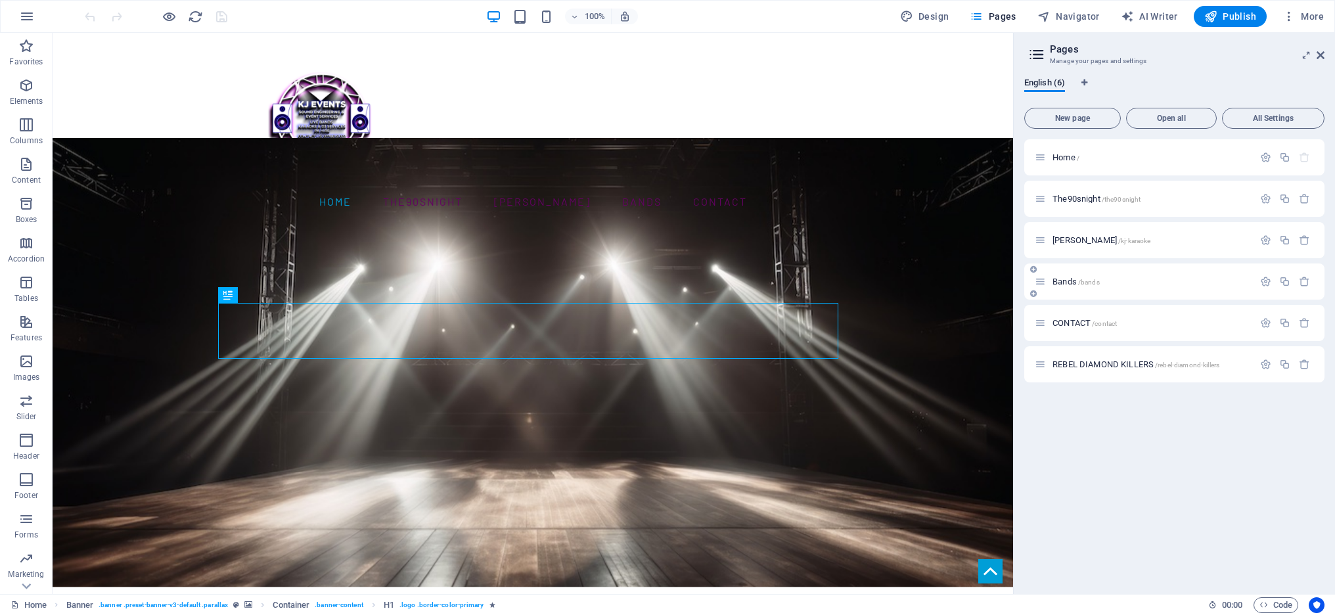
click at [1062, 279] on span "Bands /bands" at bounding box center [1075, 282] width 47 height 10
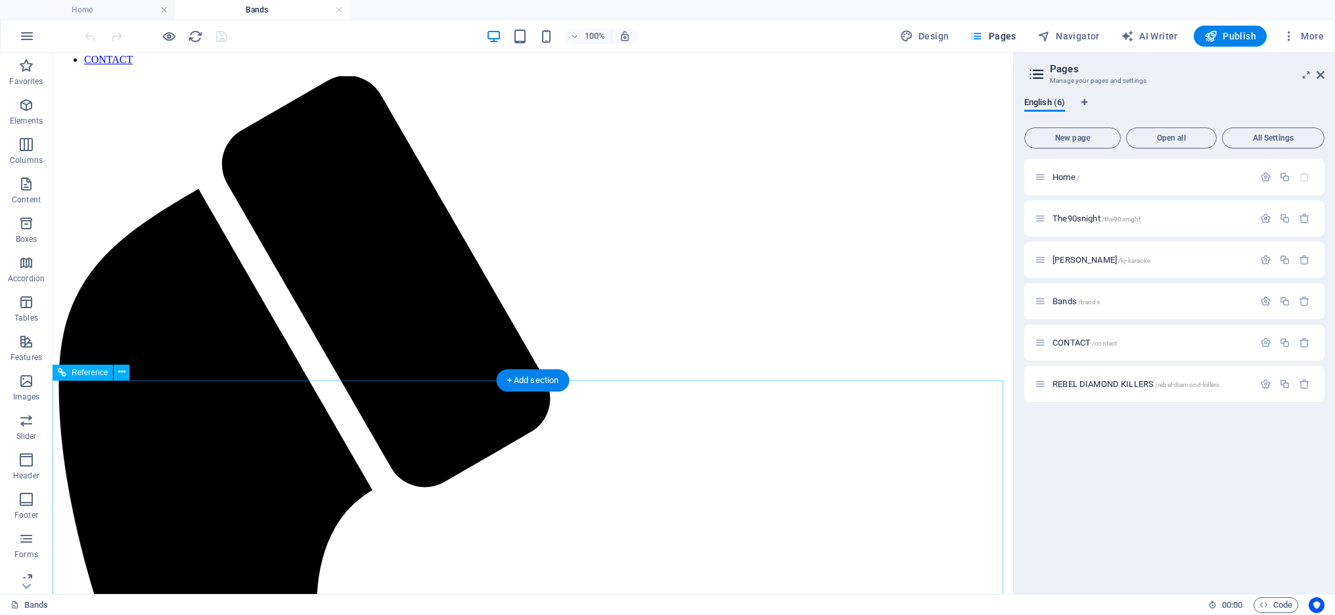
scroll to position [114, 0]
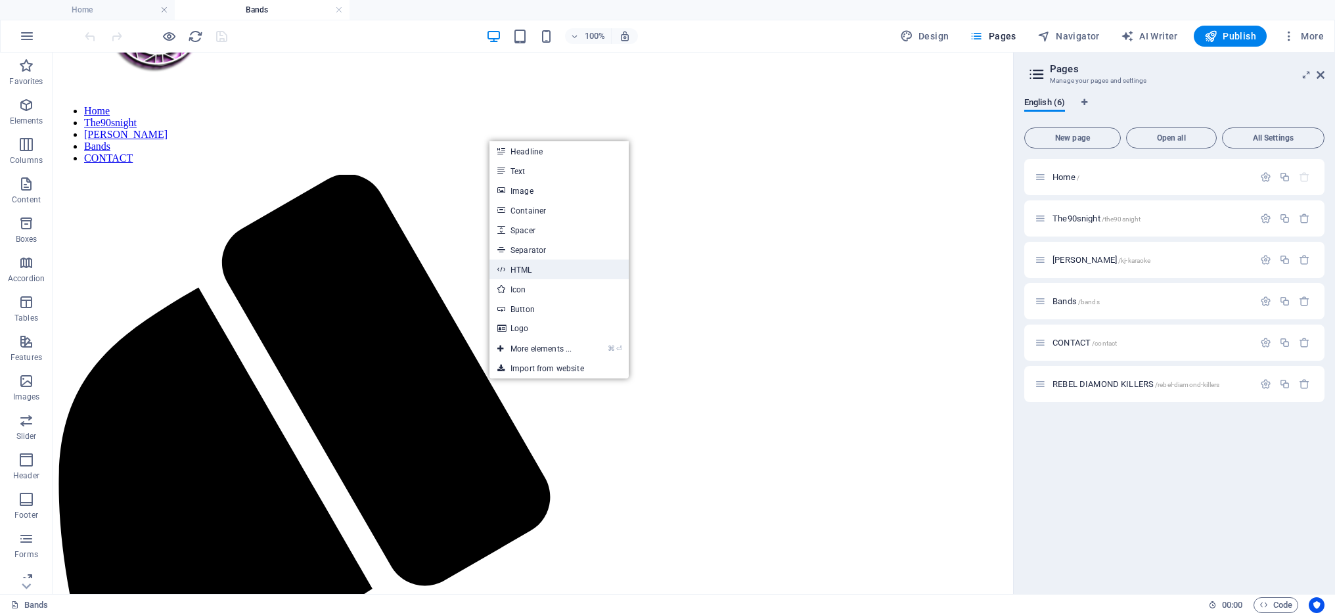
click at [526, 267] on link "HTML" at bounding box center [558, 270] width 139 height 20
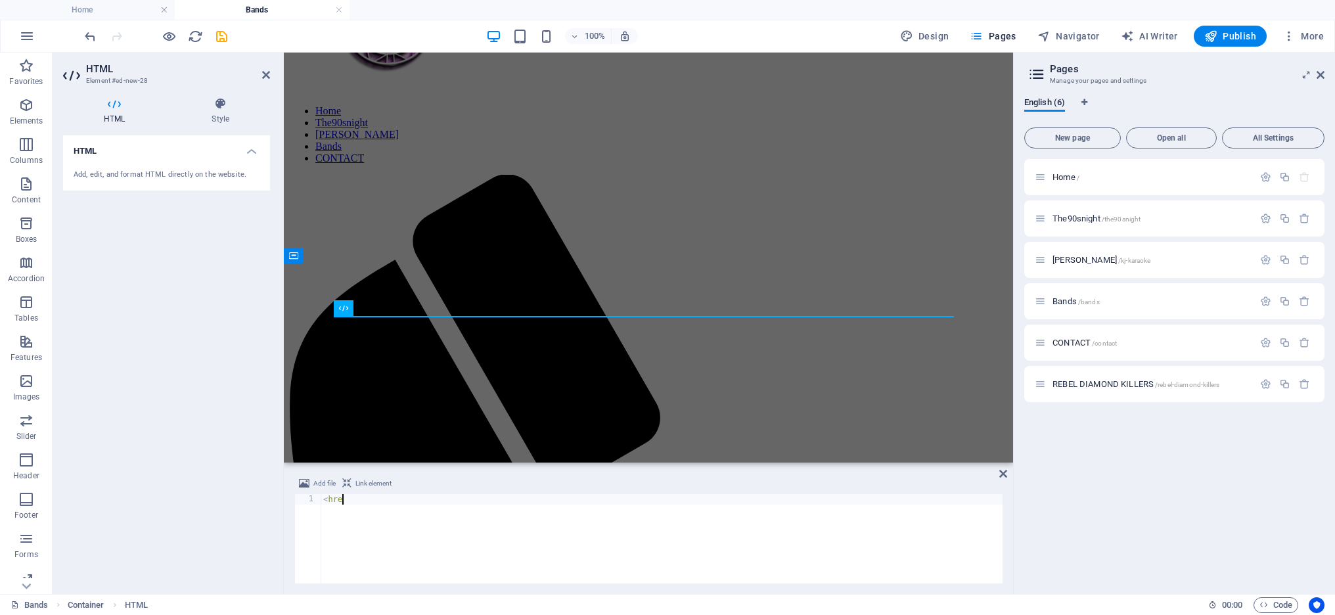
scroll to position [0, 1]
click at [374, 478] on span "Link element" at bounding box center [373, 484] width 36 height 16
click at [374, 480] on span "Link element" at bounding box center [373, 484] width 36 height 16
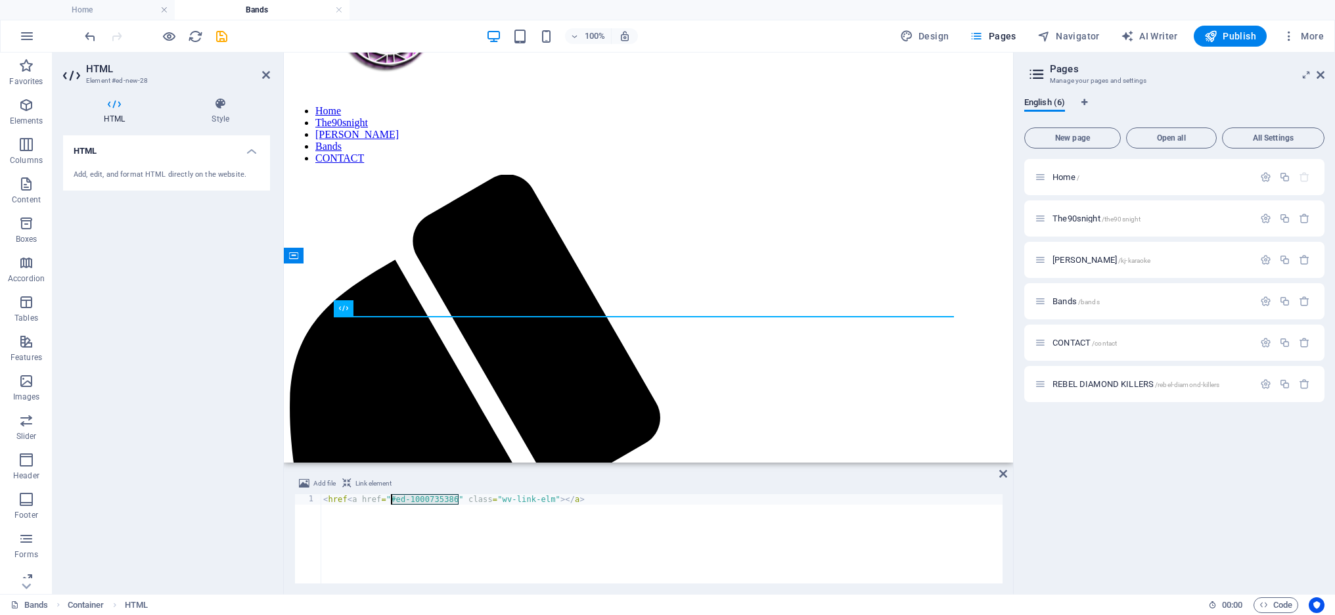
drag, startPoint x: 458, startPoint y: 499, endPoint x: 390, endPoint y: 501, distance: 68.4
click at [390, 501] on div "< href < a href = "#ed-1000735386" class = "wv-link-elm" > </ a >" at bounding box center [662, 549] width 682 height 110
click at [601, 520] on div "< href < a href = "rebel-diamond" class = "wv-link-elm" > </ a >" at bounding box center [662, 549] width 682 height 110
click at [614, 551] on div "< href < a href = "rebel-diamond" class = "wv-link-elm" > </ a >" at bounding box center [662, 549] width 682 height 110
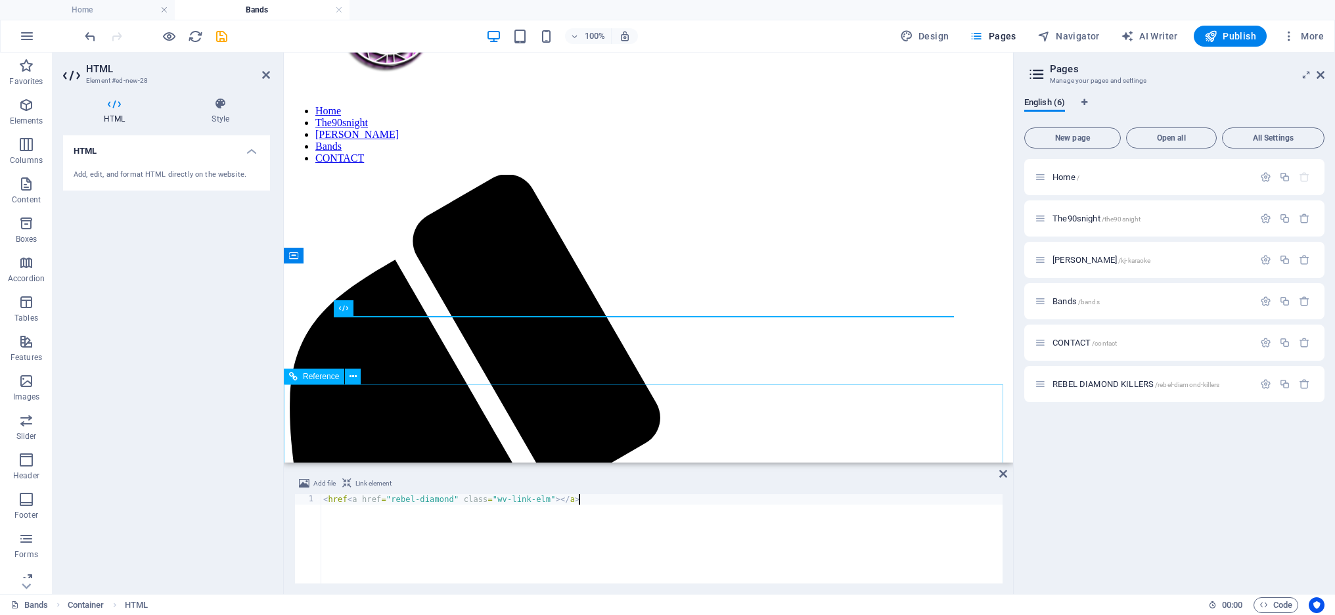
type textarea "<href<a href="rebel-diamond" class="wv-link-elm"></a>"
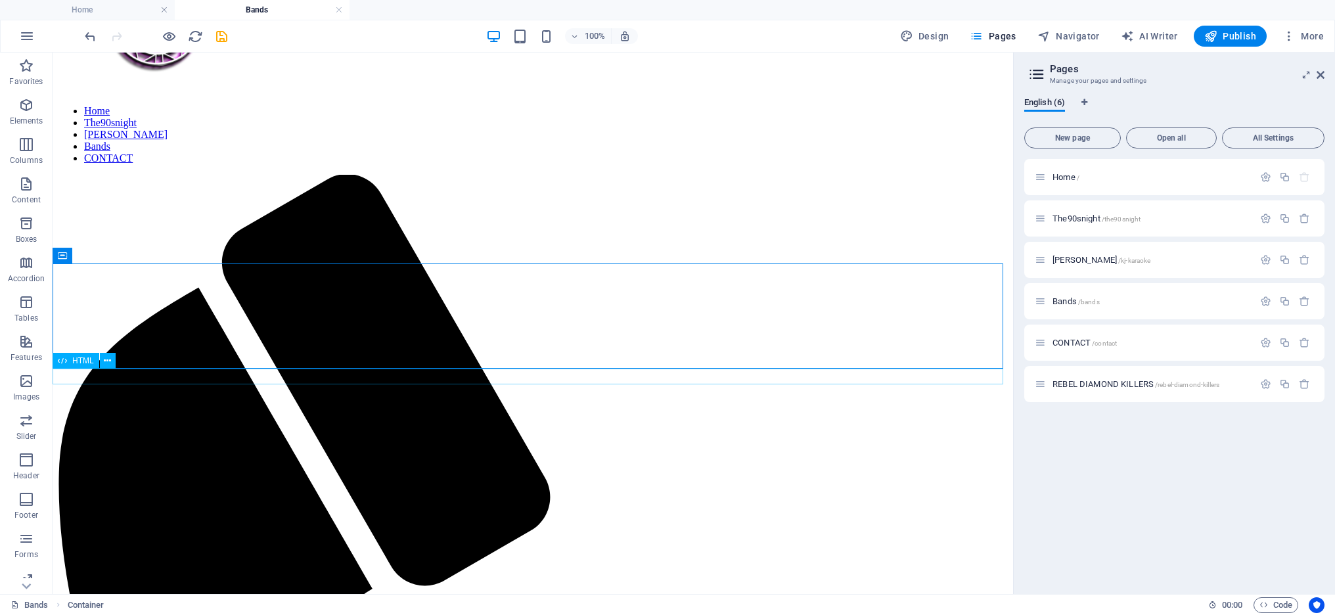
click at [227, 34] on icon "save" at bounding box center [221, 36] width 15 height 15
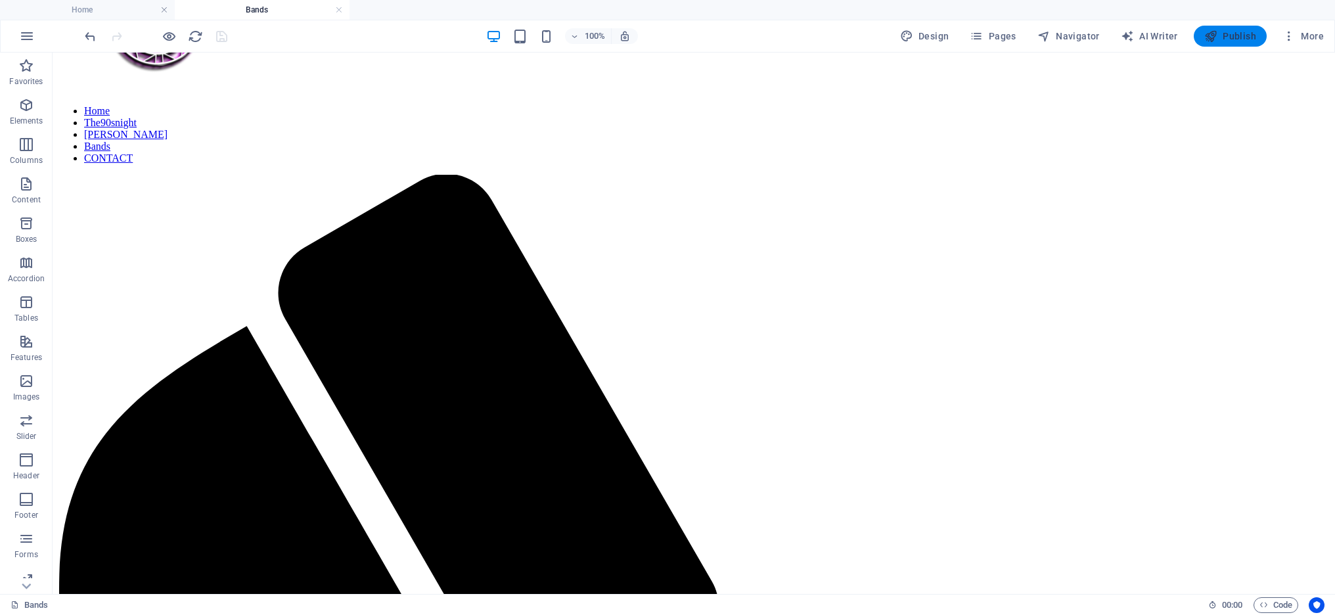
click at [1230, 35] on span "Publish" at bounding box center [1230, 36] width 52 height 13
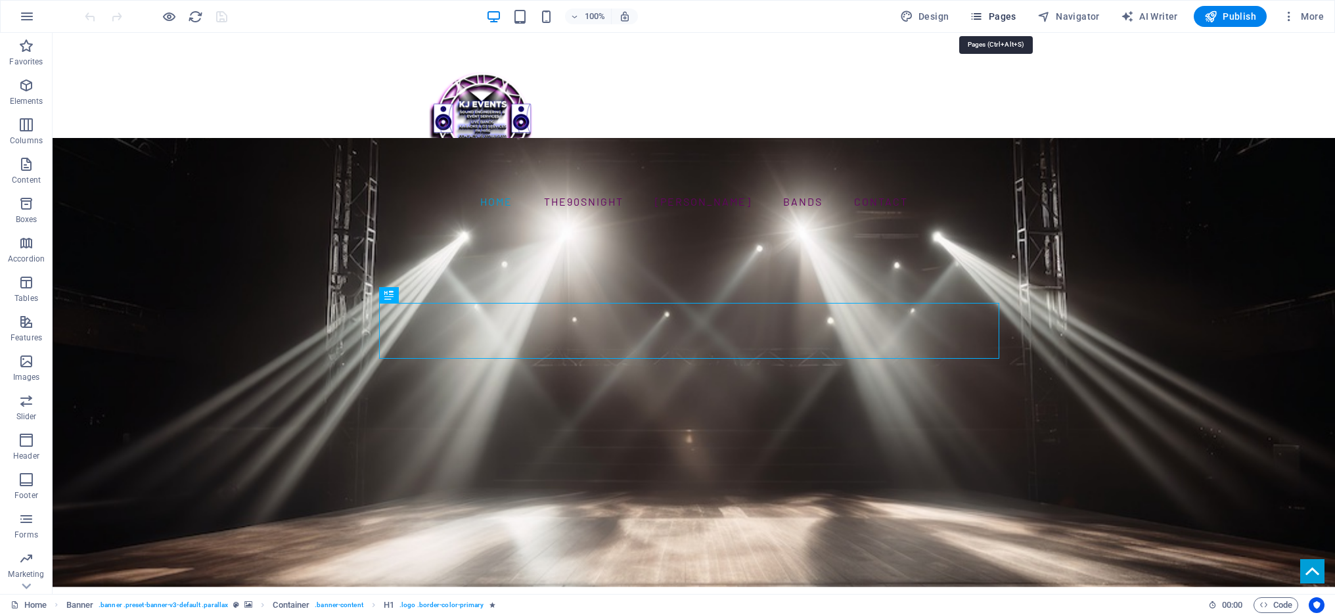
click at [1006, 14] on span "Pages" at bounding box center [993, 16] width 46 height 13
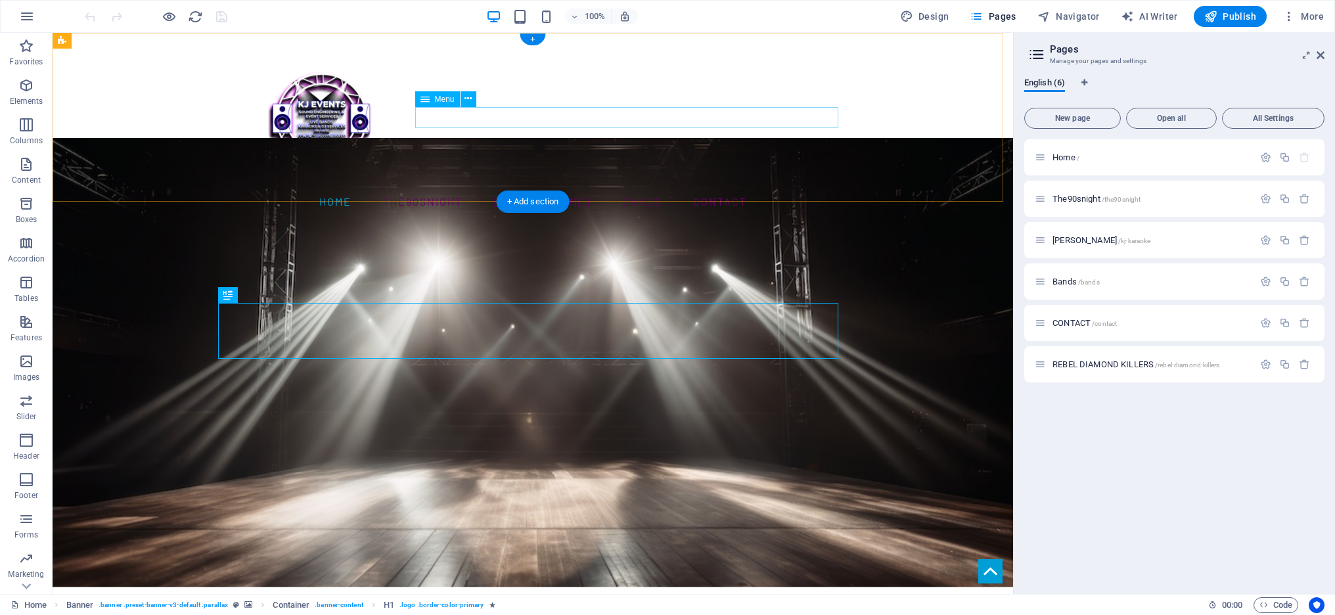
click at [723, 191] on nav "Home The90snight KJ Karaoke Bands CONTACT" at bounding box center [533, 201] width 620 height 21
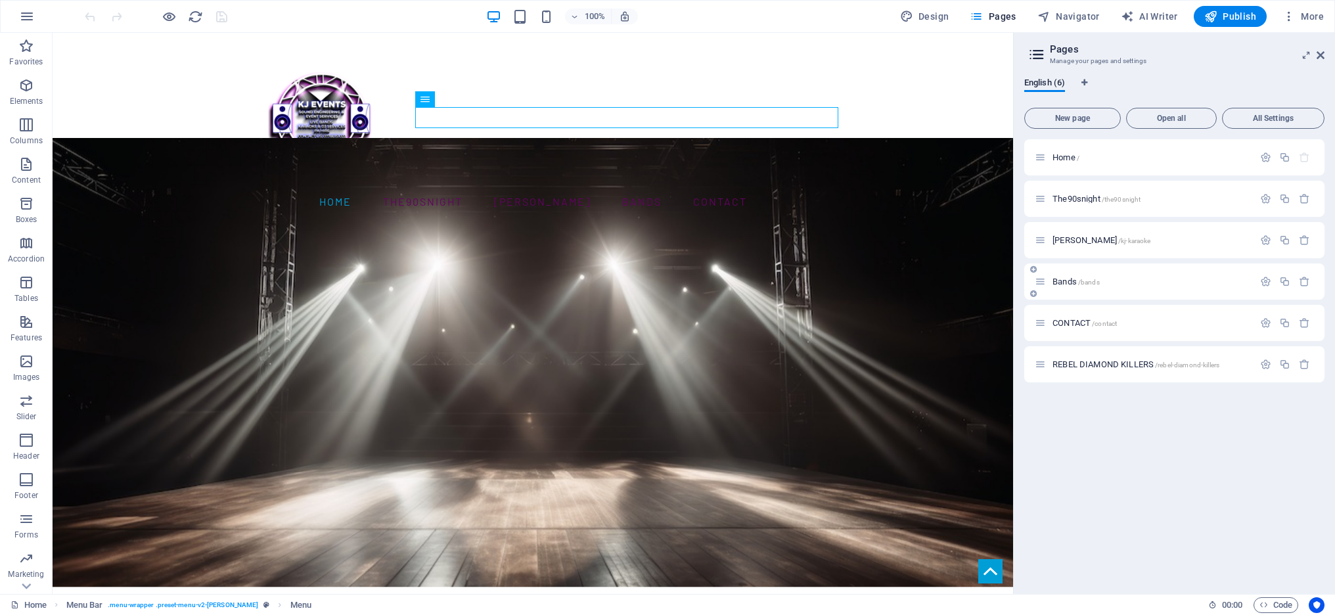
click at [1069, 278] on span "Bands /bands" at bounding box center [1075, 282] width 47 height 10
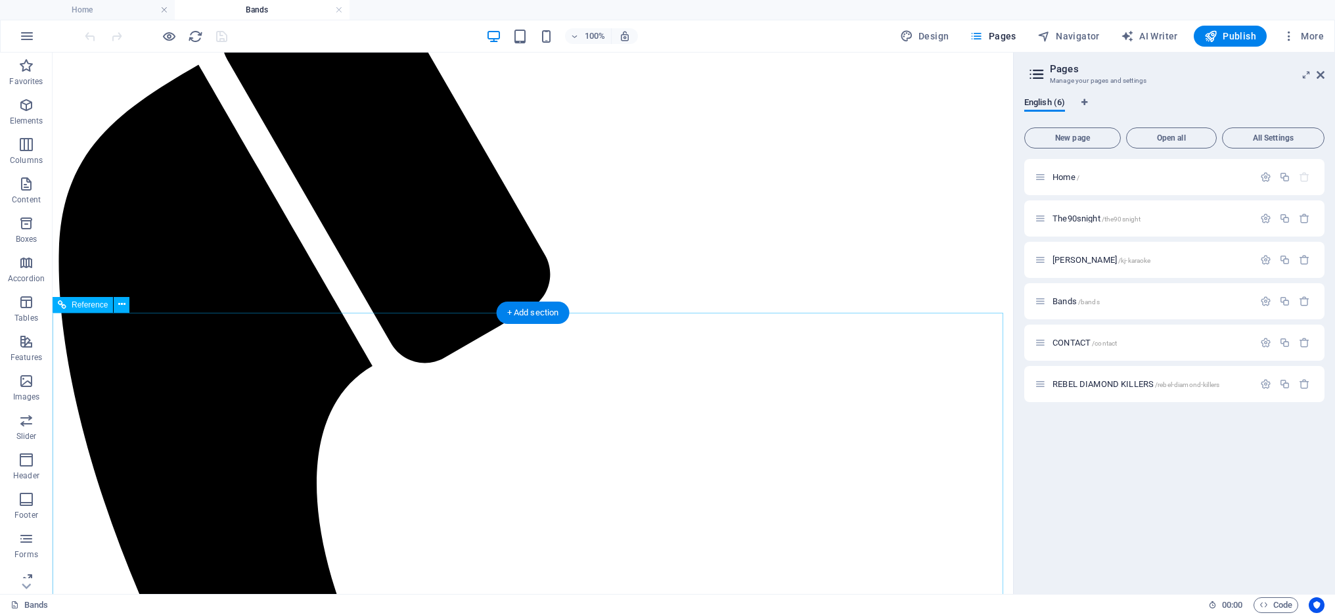
scroll to position [185, 0]
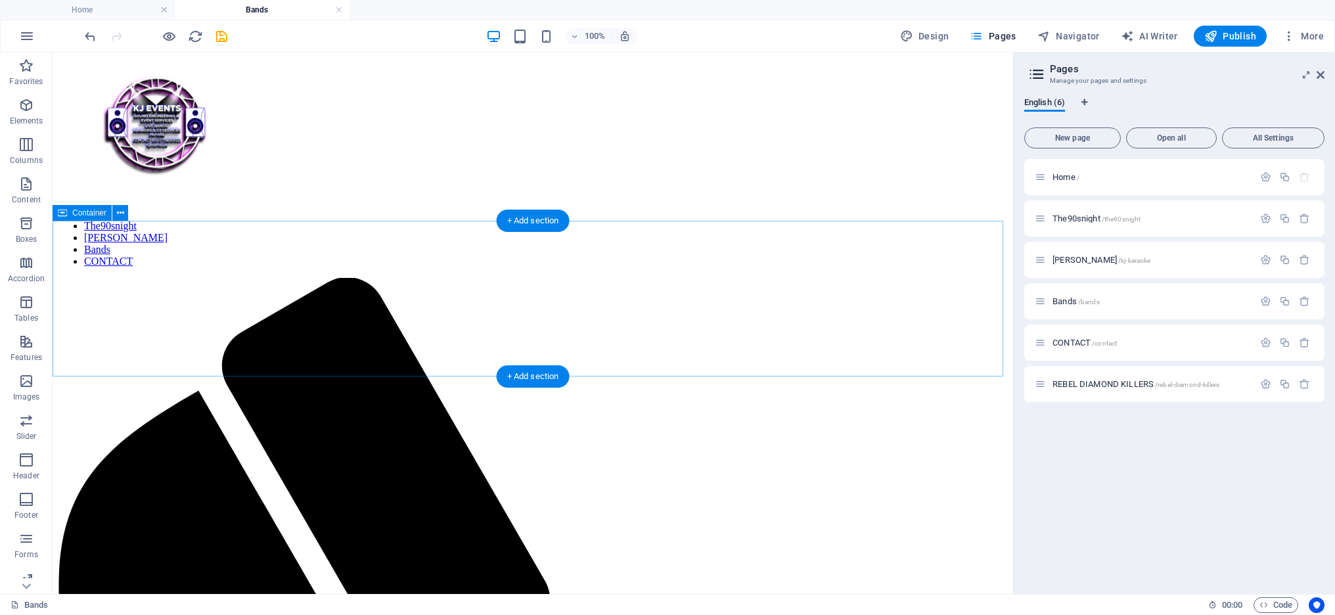
scroll to position [0, 0]
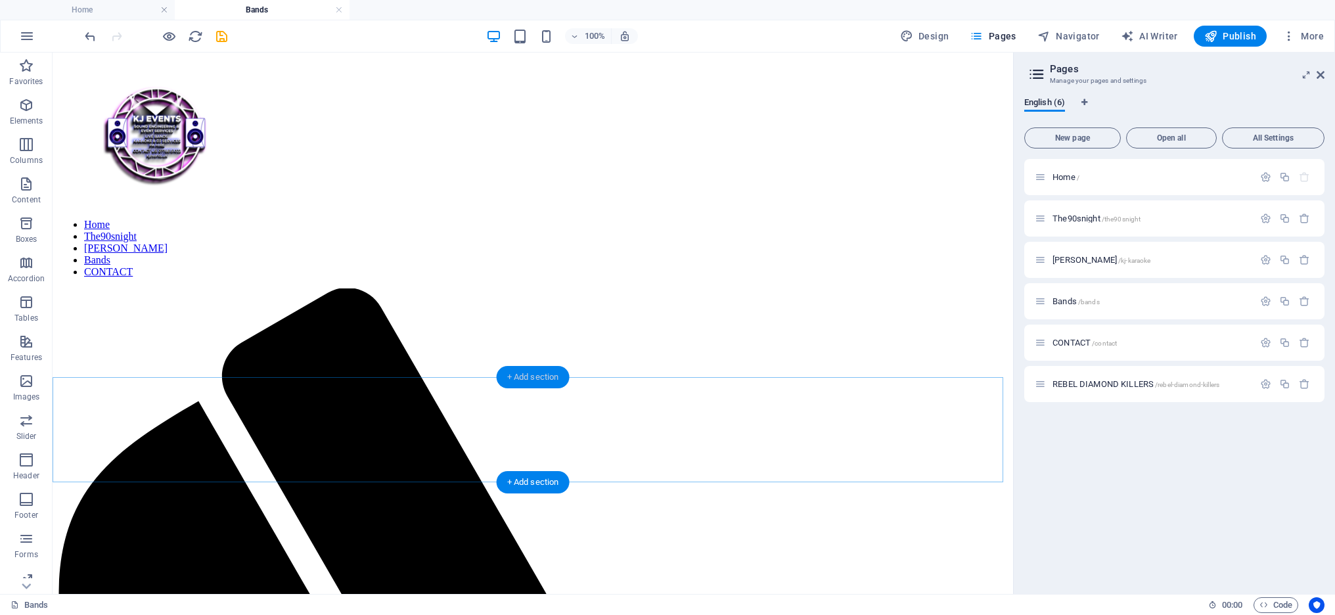
drag, startPoint x: 545, startPoint y: 374, endPoint x: 284, endPoint y: 330, distance: 264.4
click at [545, 374] on div "+ Add section" at bounding box center [533, 377] width 73 height 22
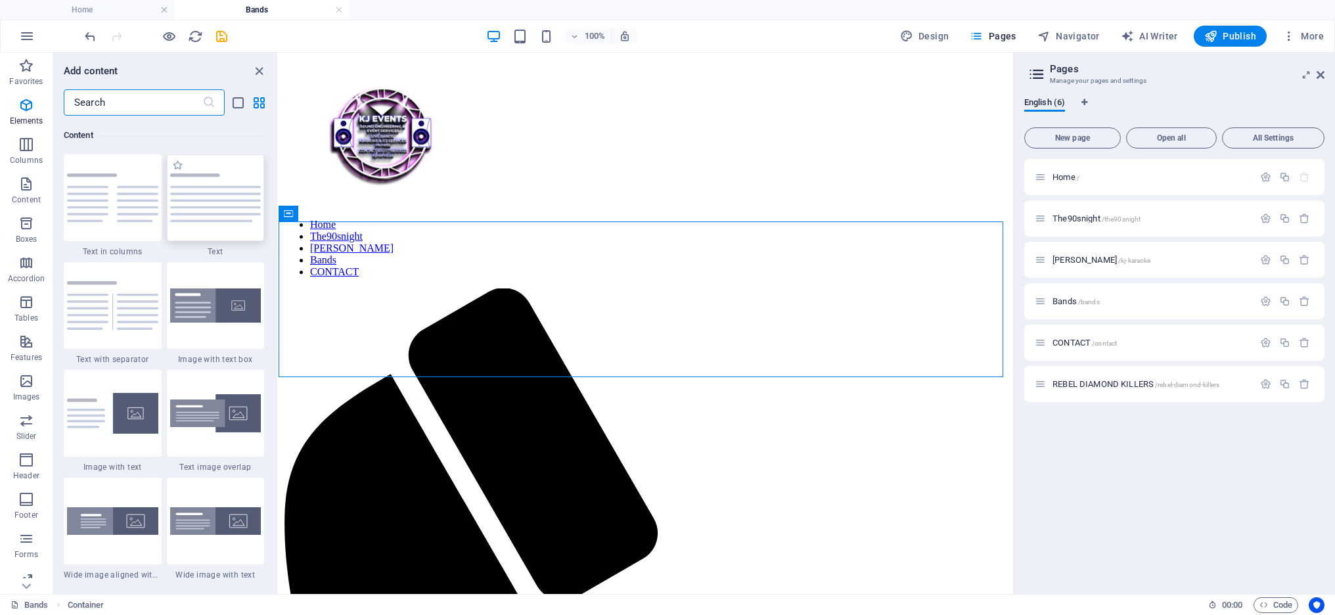
scroll to position [2299, 0]
drag, startPoint x: 203, startPoint y: 200, endPoint x: 212, endPoint y: 248, distance: 48.8
click at [203, 200] on img at bounding box center [215, 196] width 91 height 49
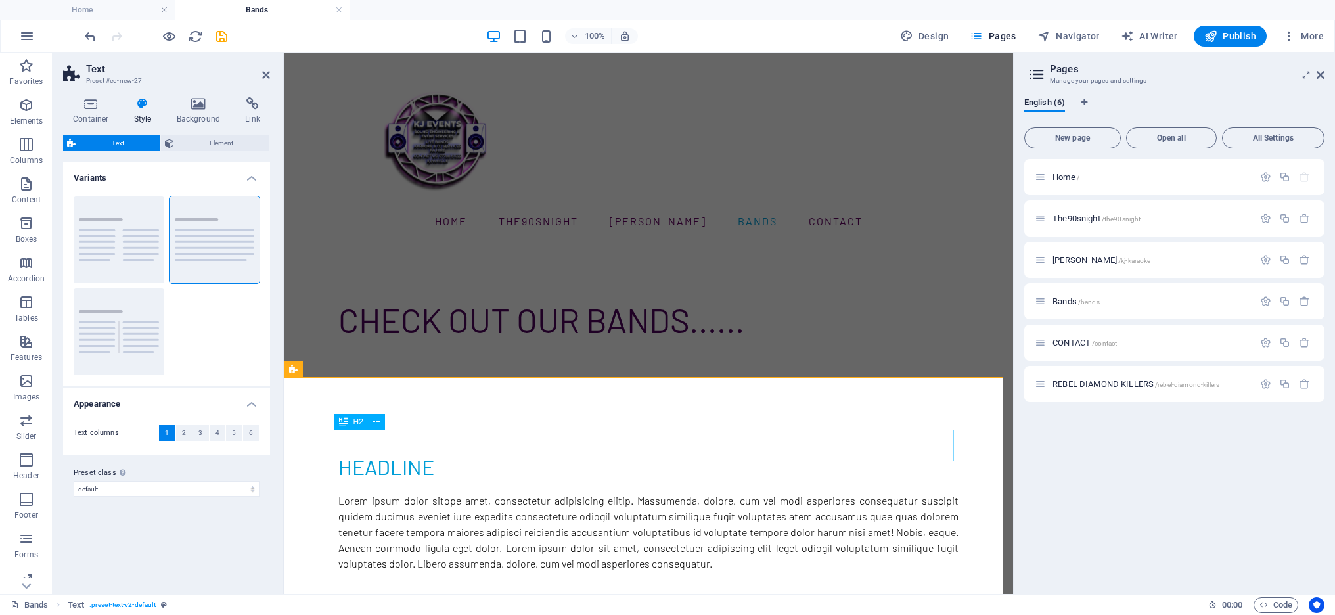
click at [411, 451] on div "Headline" at bounding box center [648, 467] width 620 height 32
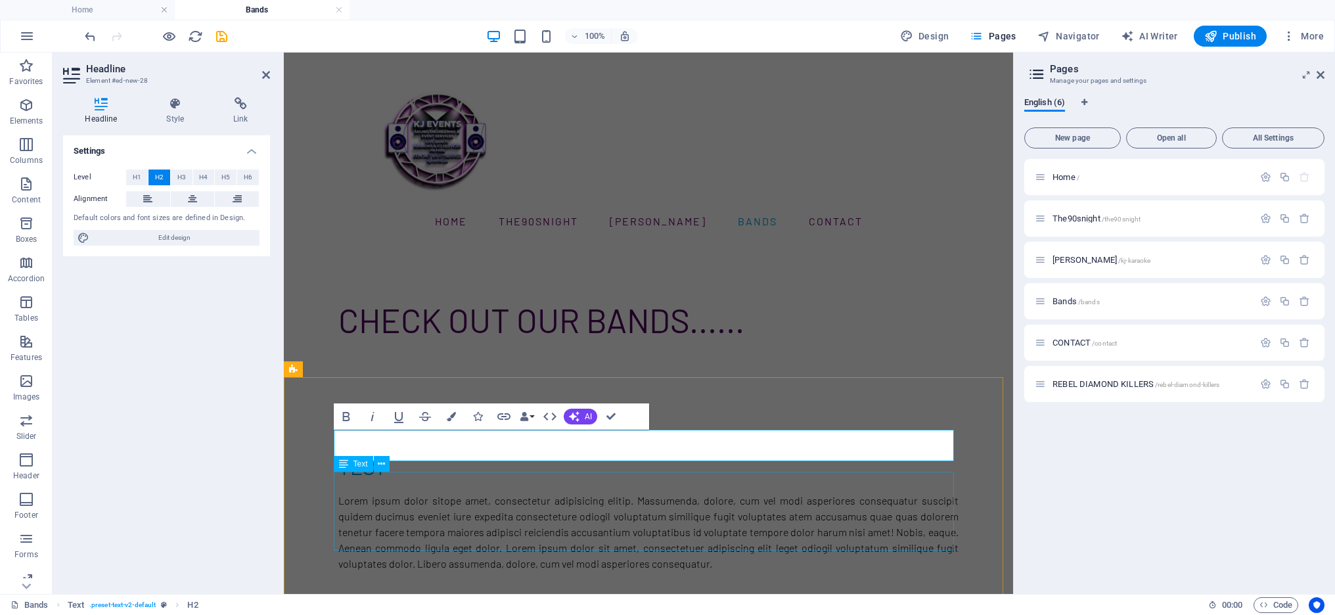
click at [547, 529] on div "Lorem ipsum dolor sitope amet, consectetur adipisicing elitip. Massumenda, dolo…" at bounding box center [648, 532] width 620 height 79
click at [777, 528] on div "Lorem ipsum dolor sitope amet, consectetur adipisicing elitip. Massumenda, dolo…" at bounding box center [648, 532] width 620 height 79
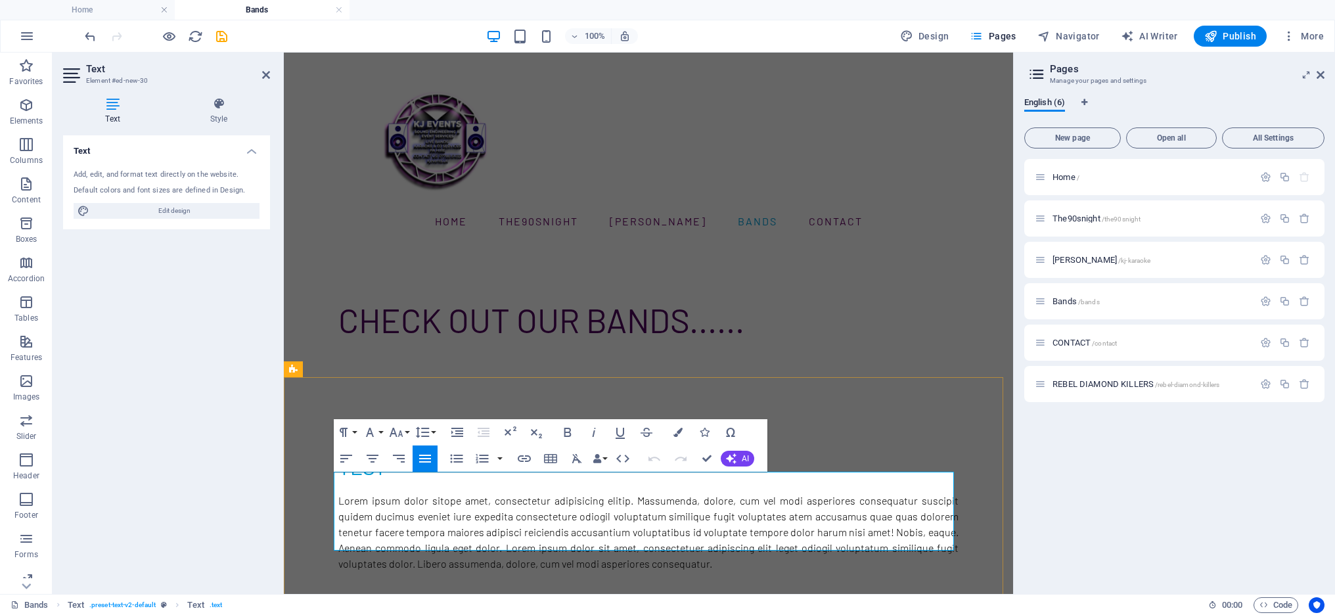
click at [546, 528] on p "Lorem ipsum dolor sitope amet, consectetur adipisicing elitip. Massumenda, dolo…" at bounding box center [648, 532] width 620 height 79
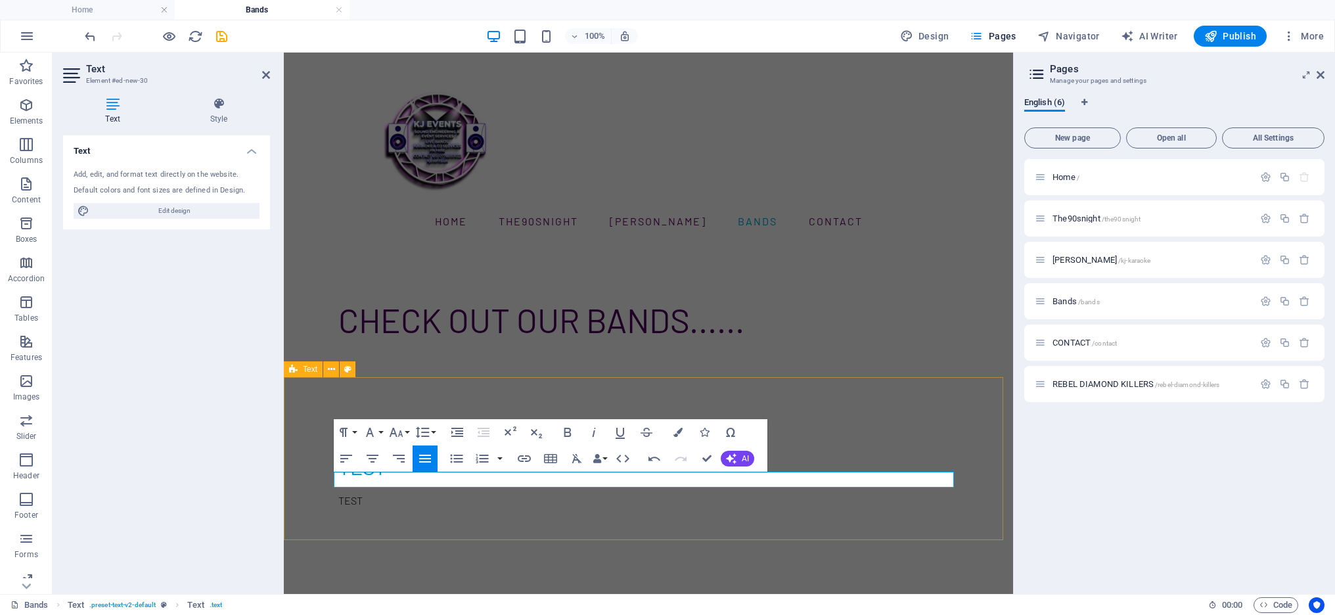
click at [574, 510] on div "TEST TEST" at bounding box center [648, 479] width 729 height 163
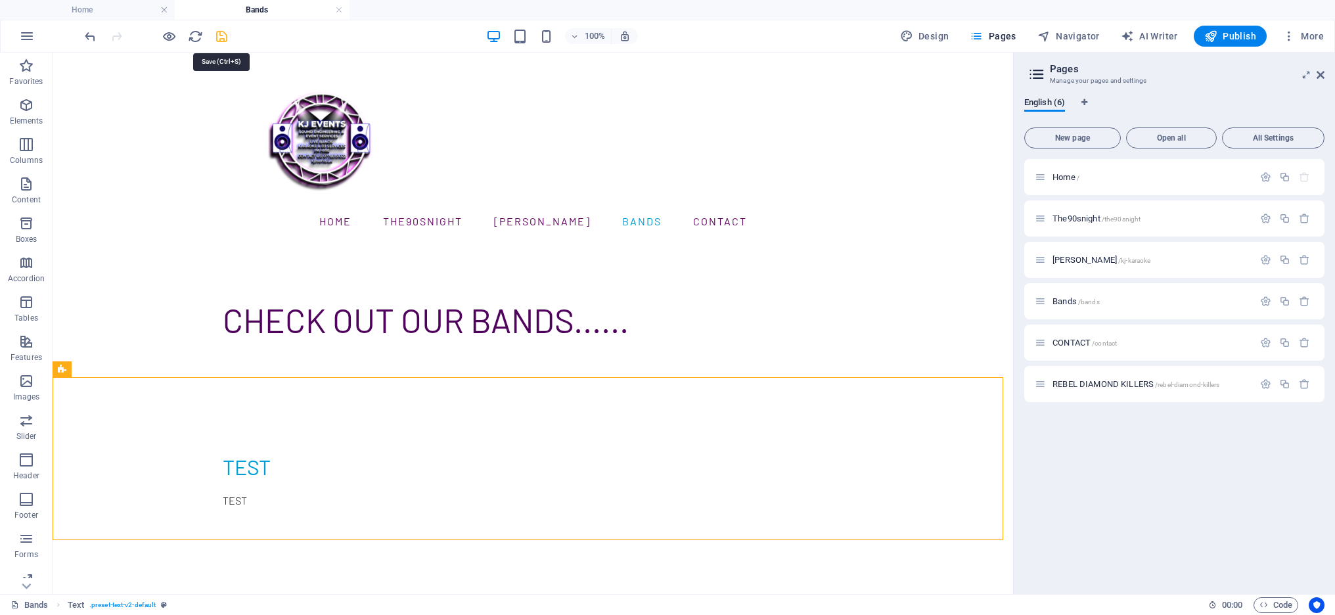
click at [222, 36] on icon "save" at bounding box center [221, 36] width 15 height 15
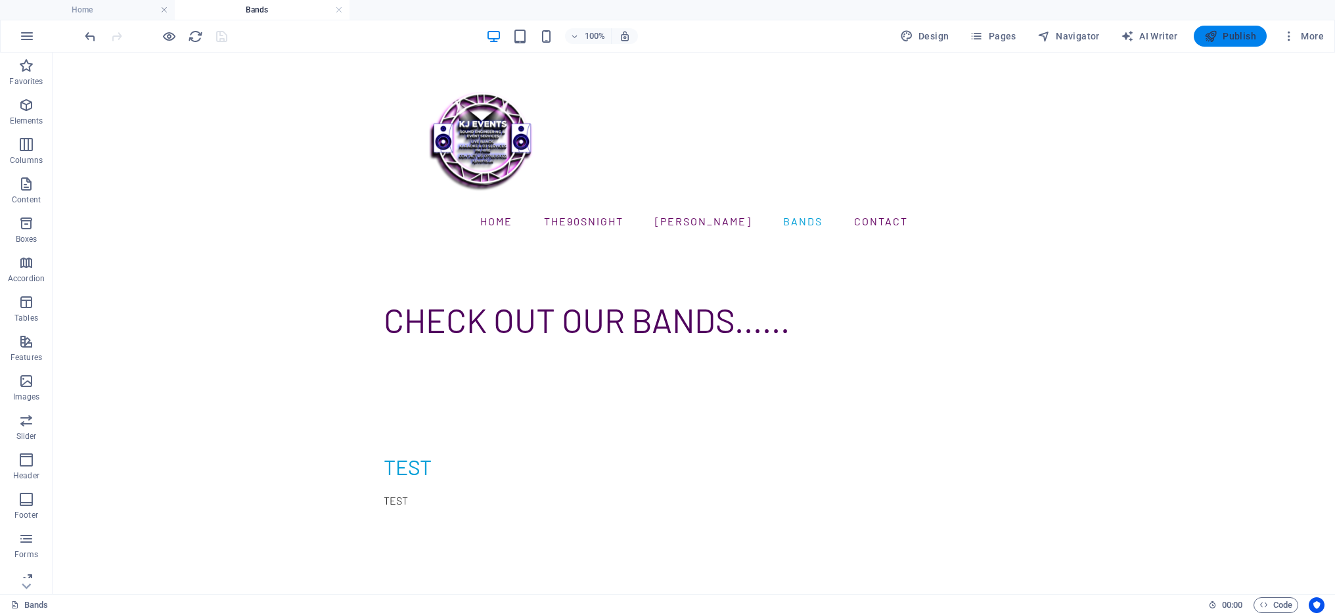
click at [1238, 30] on span "Publish" at bounding box center [1230, 36] width 52 height 13
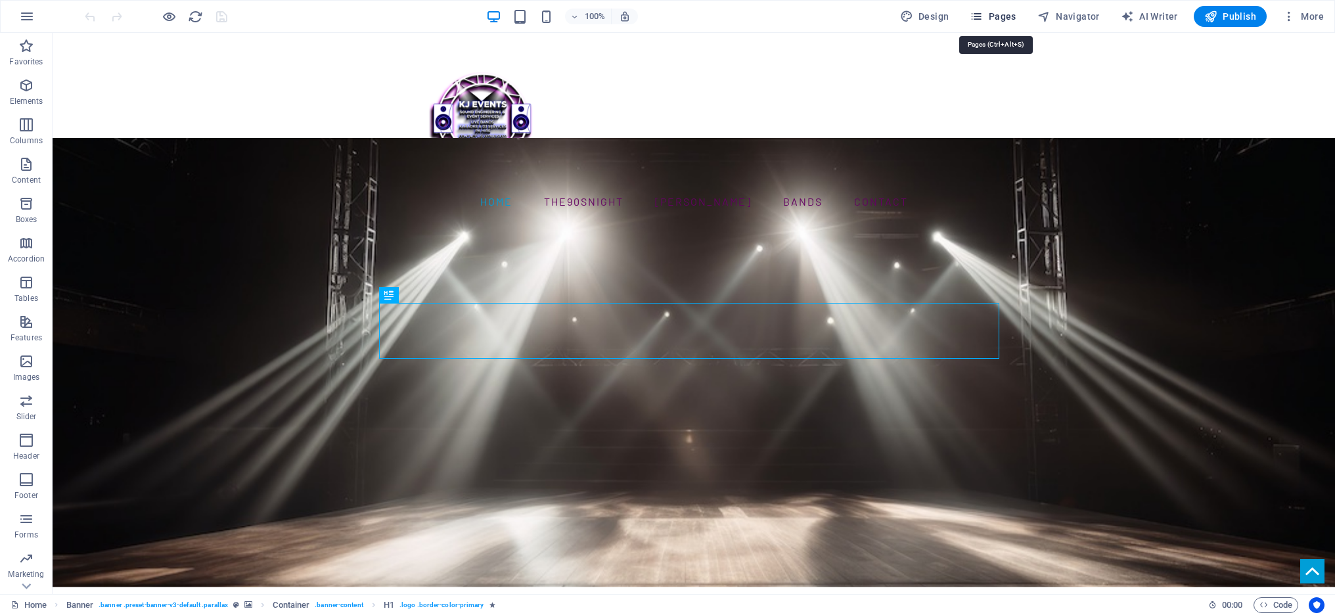
click at [991, 13] on span "Pages" at bounding box center [993, 16] width 46 height 13
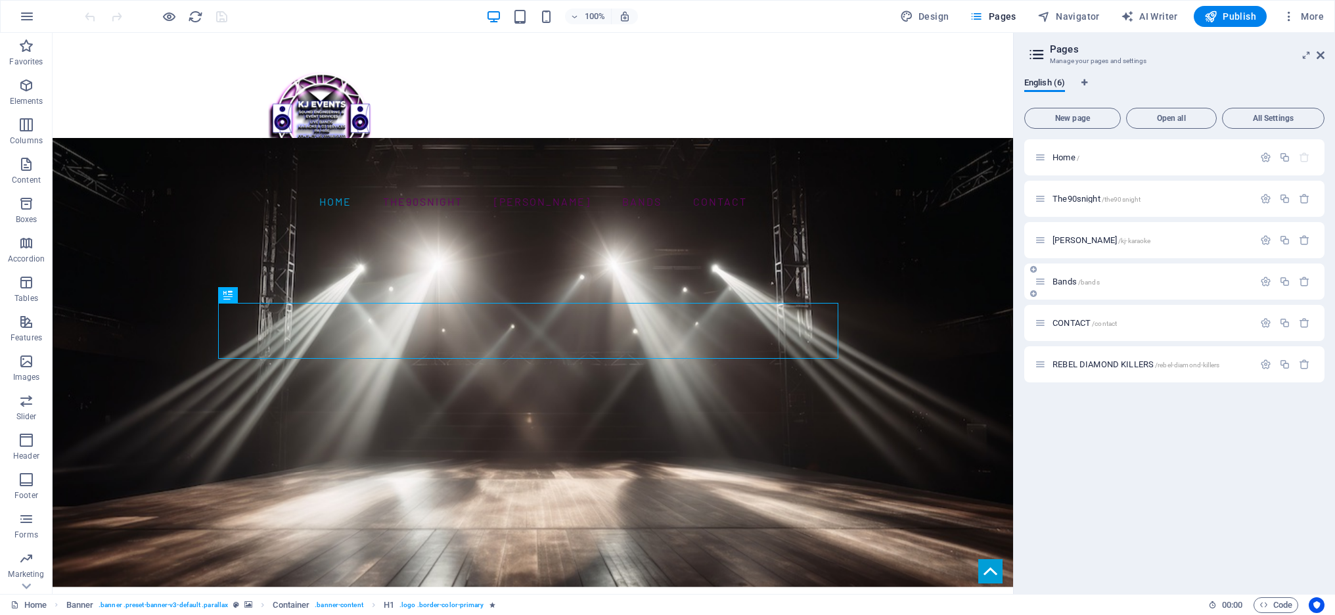
click at [1063, 280] on span "Bands /bands" at bounding box center [1075, 282] width 47 height 10
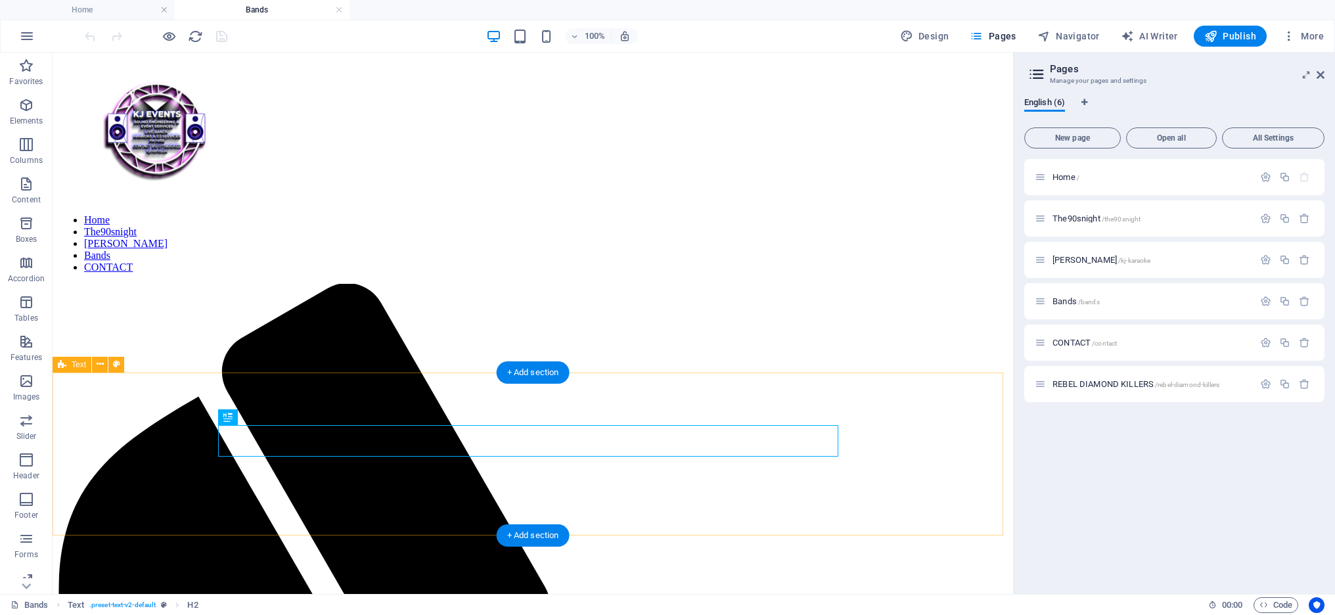
scroll to position [5, 0]
click at [1233, 36] on span "Publish" at bounding box center [1230, 36] width 52 height 13
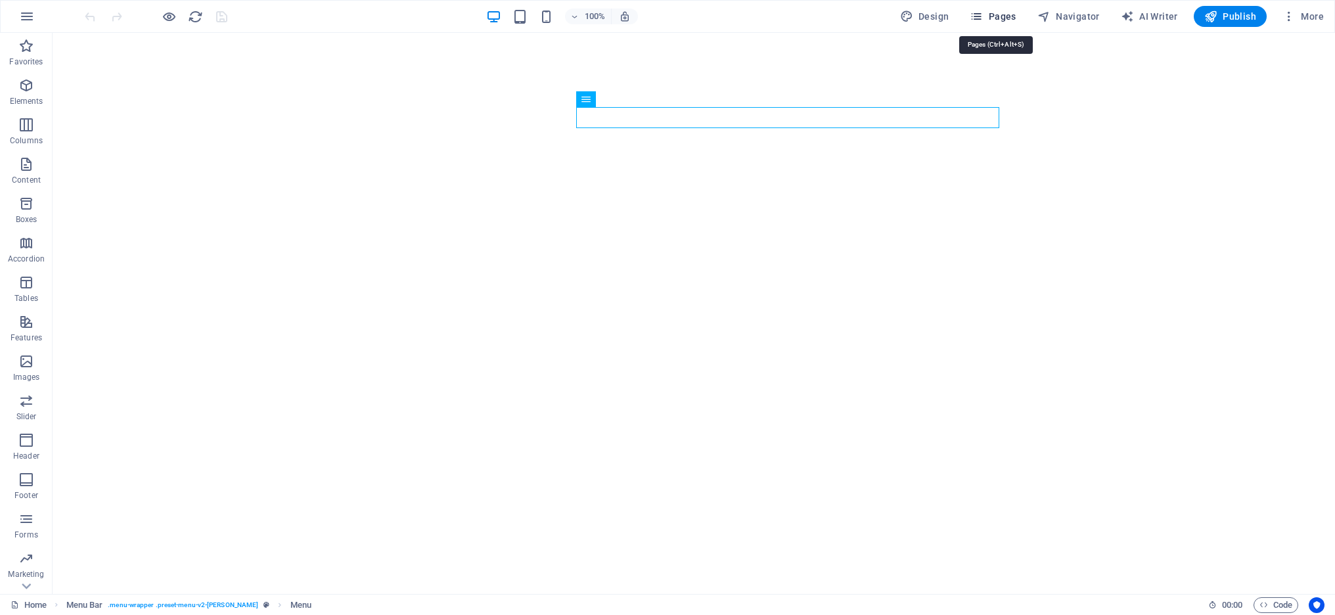
click at [998, 12] on span "Pages" at bounding box center [993, 16] width 46 height 13
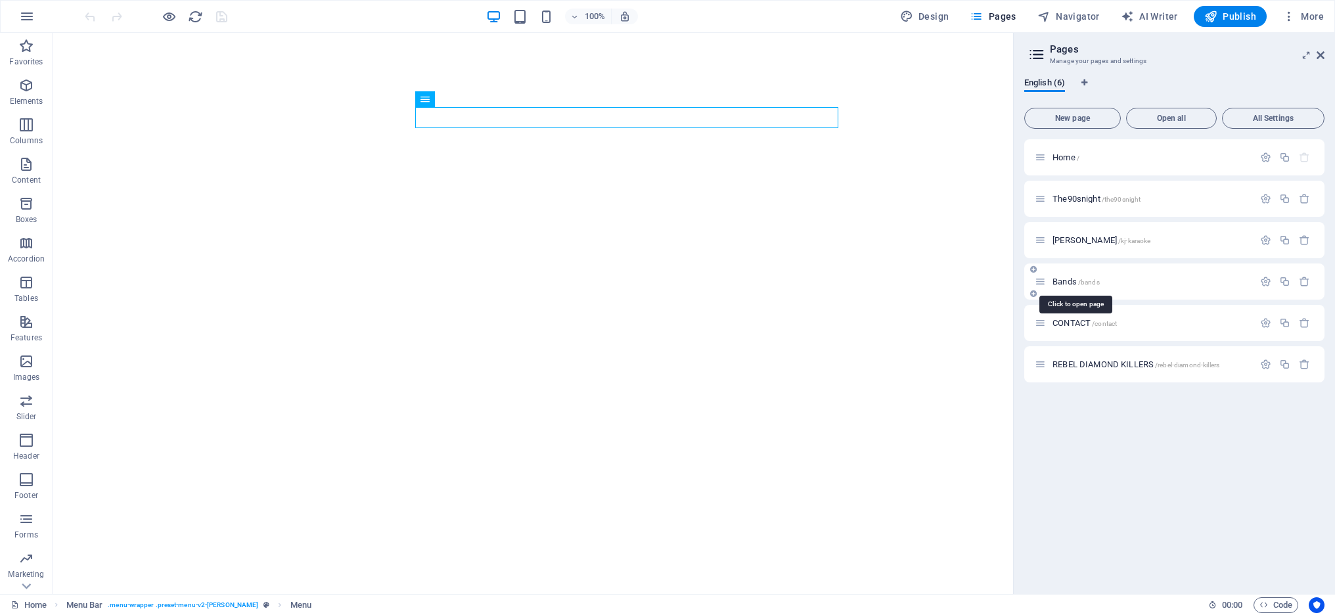
click at [1072, 279] on span "Bands /bands" at bounding box center [1075, 282] width 47 height 10
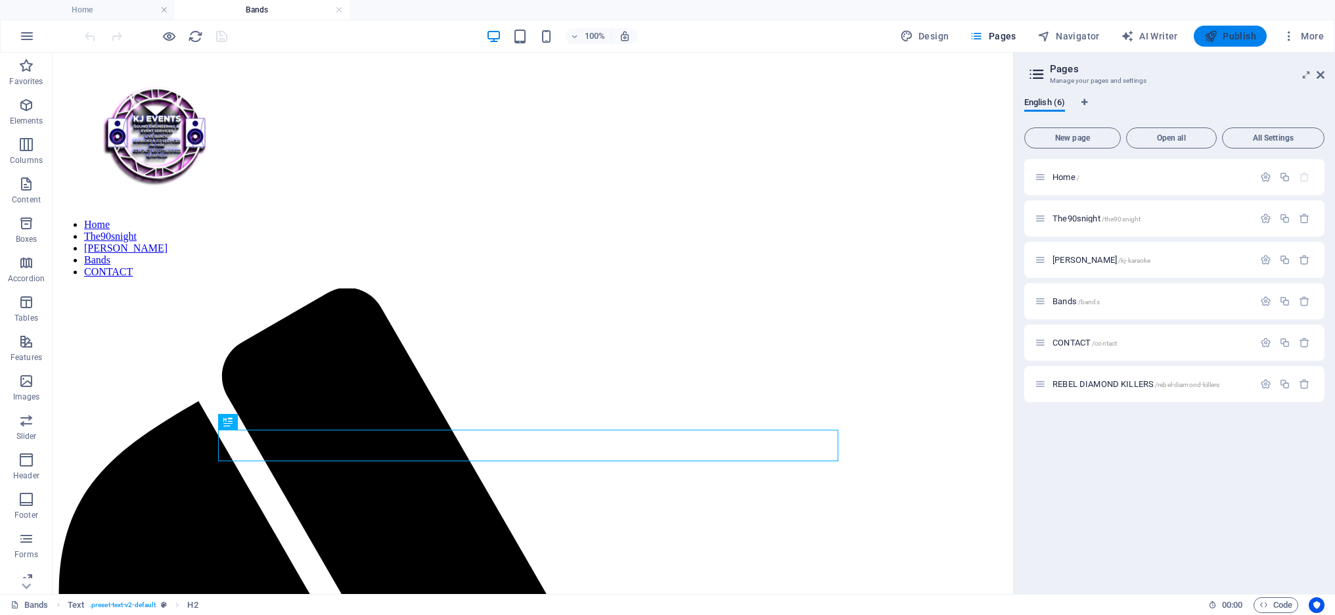
click at [1240, 43] on button "Publish" at bounding box center [1230, 36] width 73 height 21
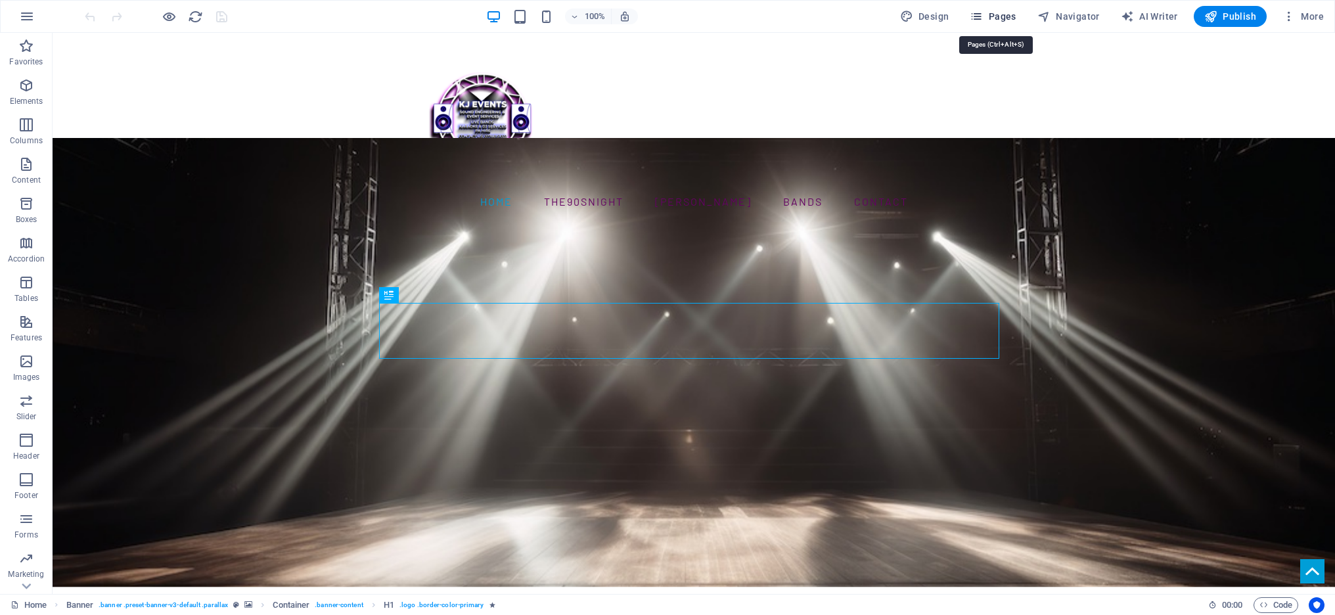
click at [1005, 17] on span "Pages" at bounding box center [993, 16] width 46 height 13
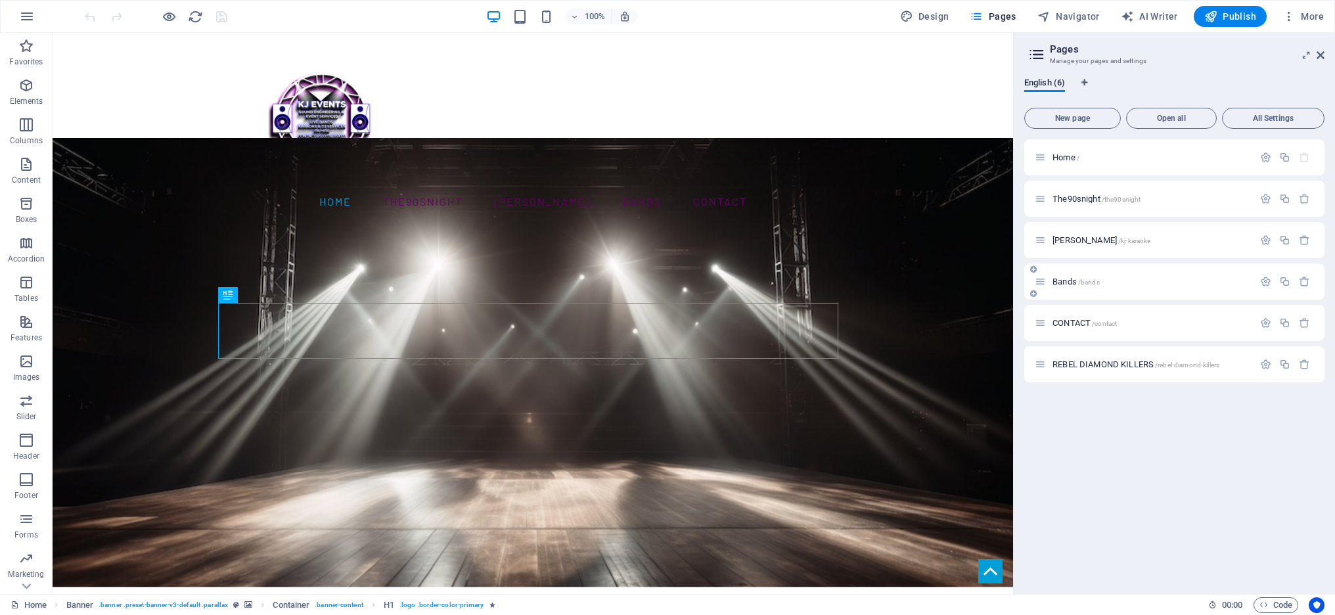
click at [1060, 271] on div "Bands /bands" at bounding box center [1174, 281] width 300 height 36
click at [1064, 279] on span "Bands /bands" at bounding box center [1075, 282] width 47 height 10
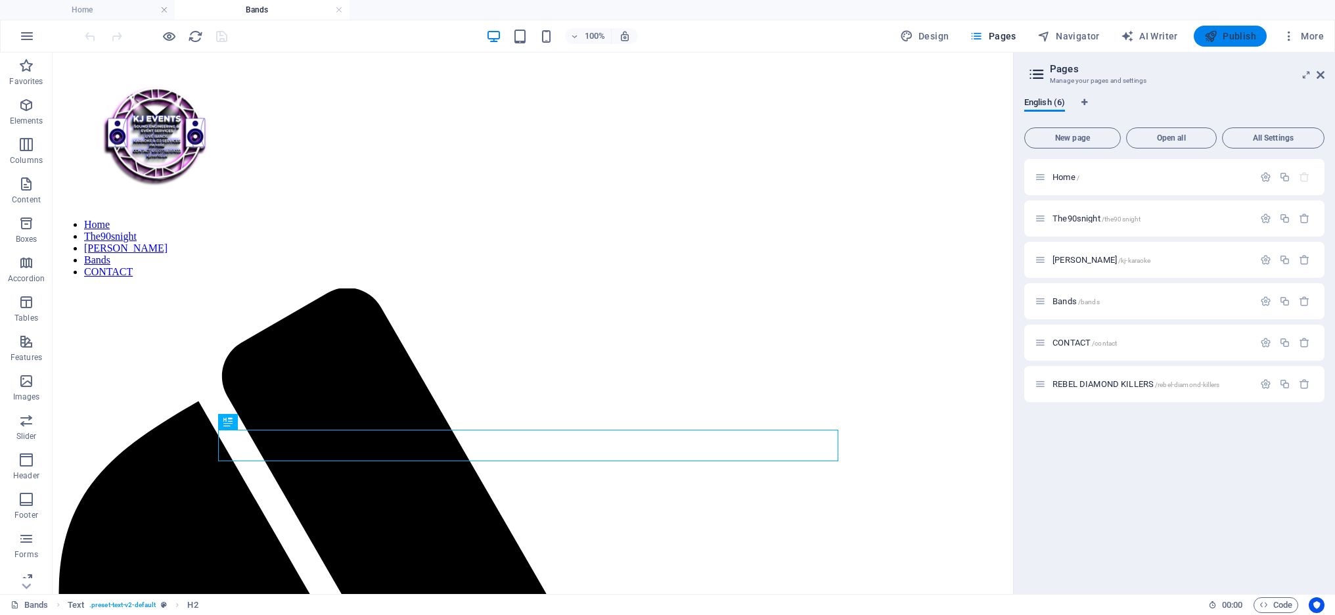
click at [1229, 37] on span "Publish" at bounding box center [1230, 36] width 52 height 13
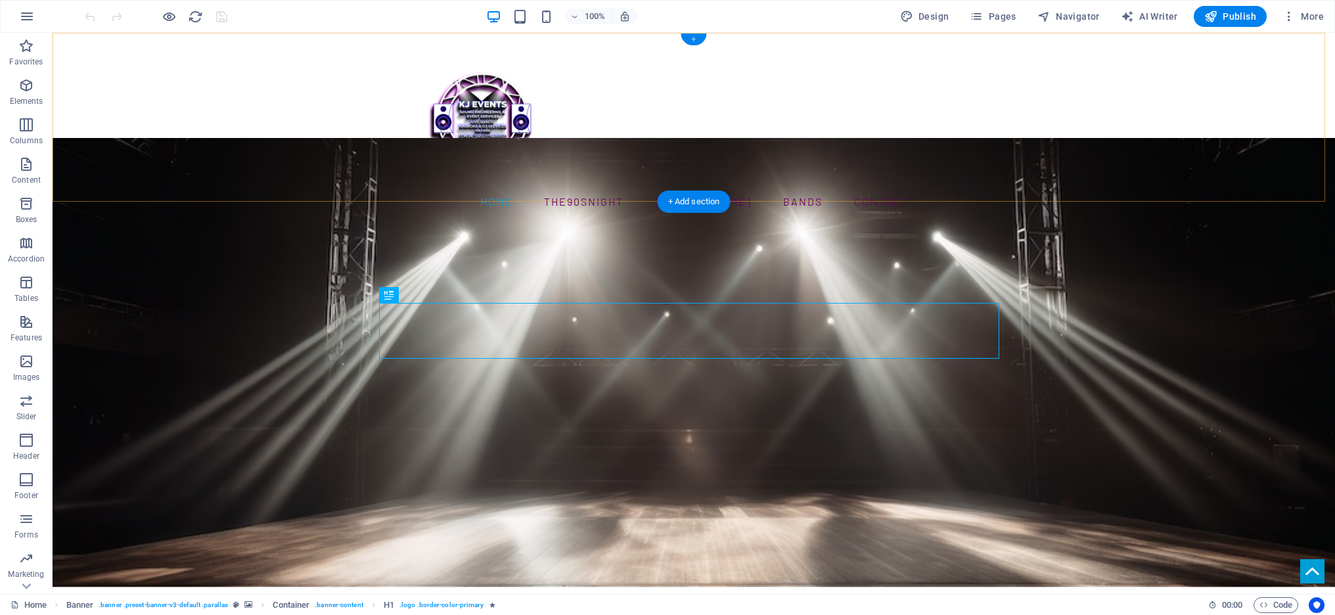
click at [695, 39] on div "+" at bounding box center [694, 40] width 26 height 12
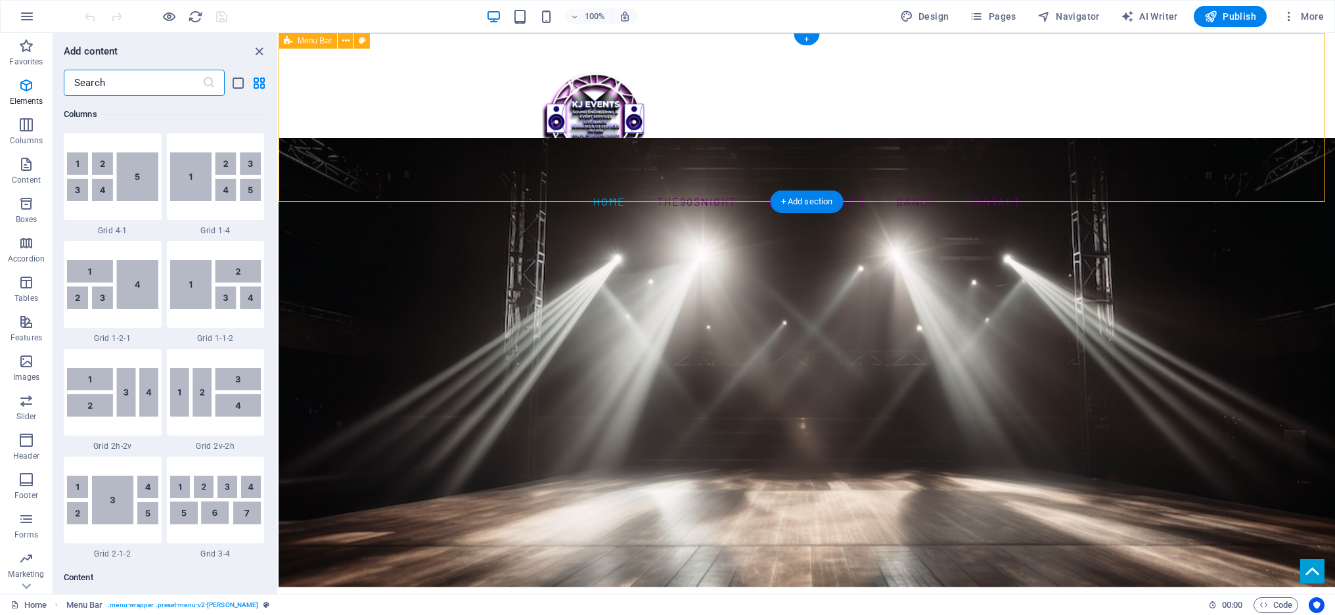
scroll to position [2299, 0]
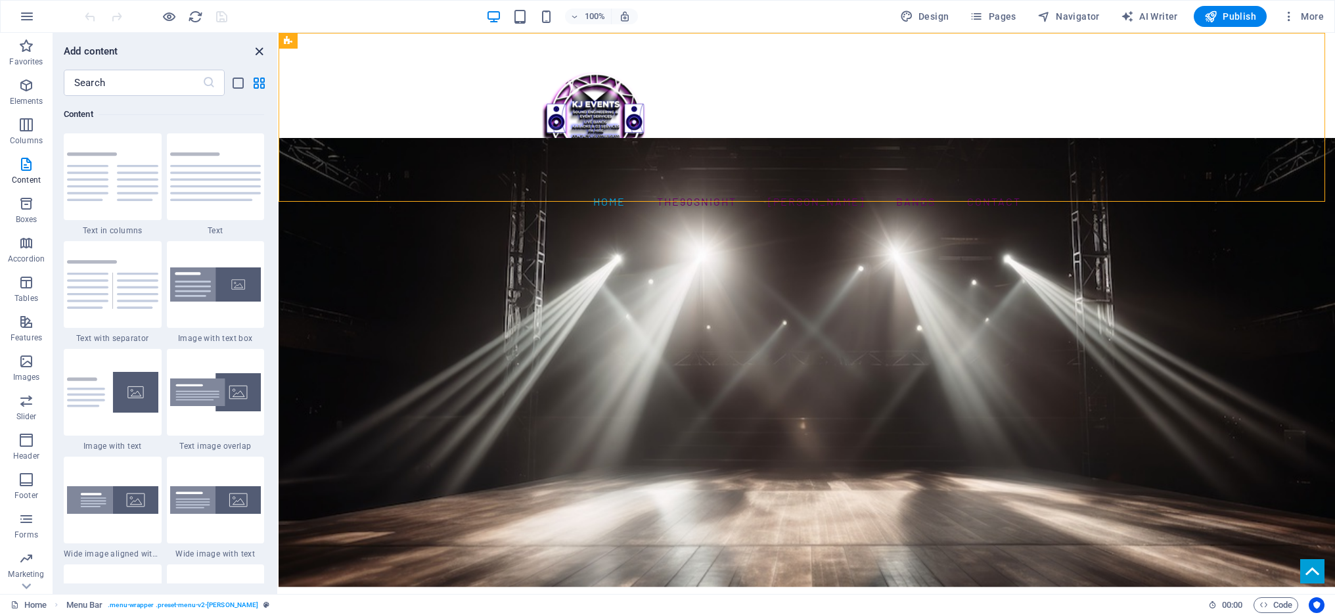
click at [255, 52] on icon "close panel" at bounding box center [259, 51] width 15 height 15
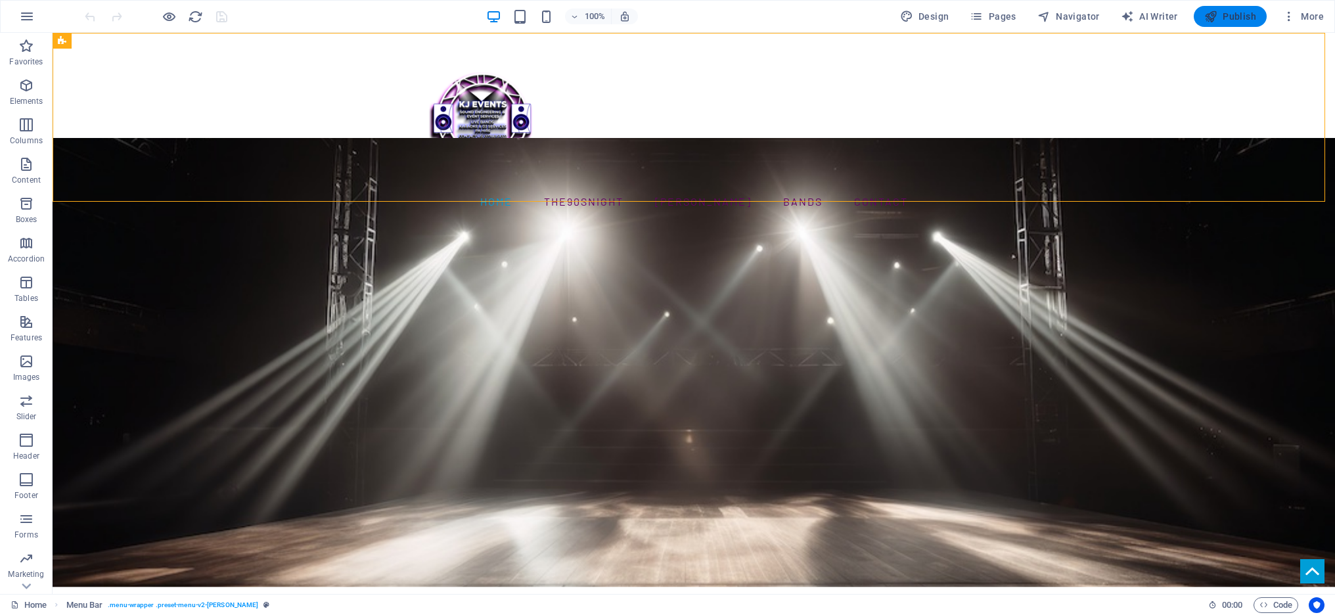
click at [1232, 12] on span "Publish" at bounding box center [1230, 16] width 52 height 13
